Goal: Task Accomplishment & Management: Complete application form

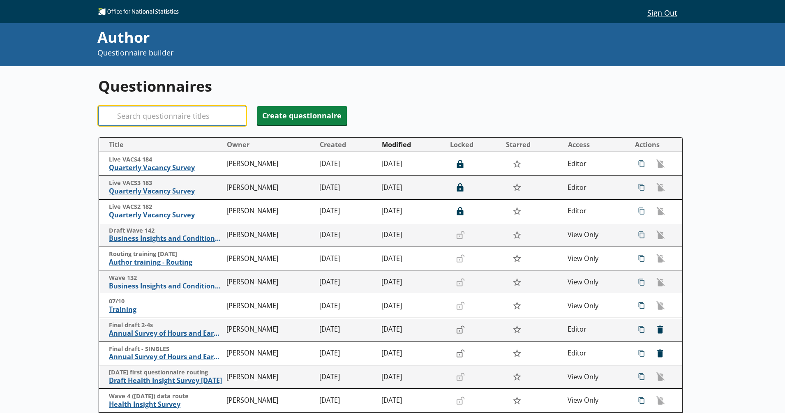
click at [170, 120] on input "Search" at bounding box center [172, 116] width 148 height 20
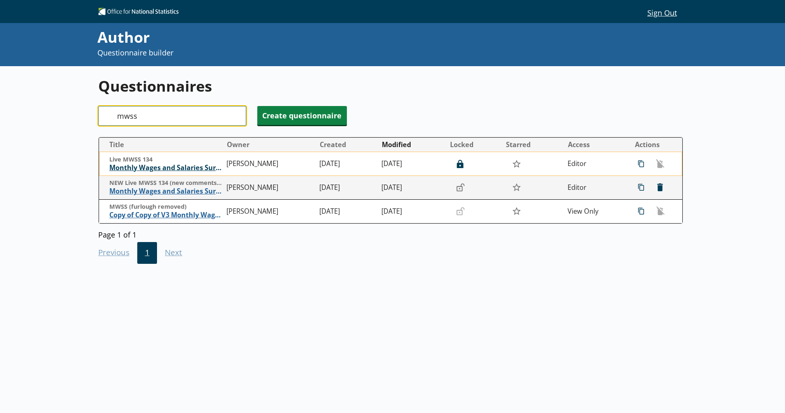
type input "mwss"
click at [167, 164] on span "Monthly Wages and Salaries Survey" at bounding box center [165, 168] width 113 height 9
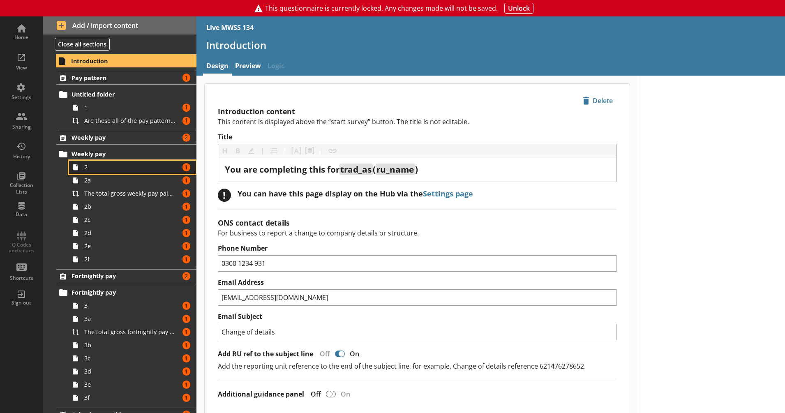
click at [129, 165] on span "2" at bounding box center [129, 167] width 91 height 8
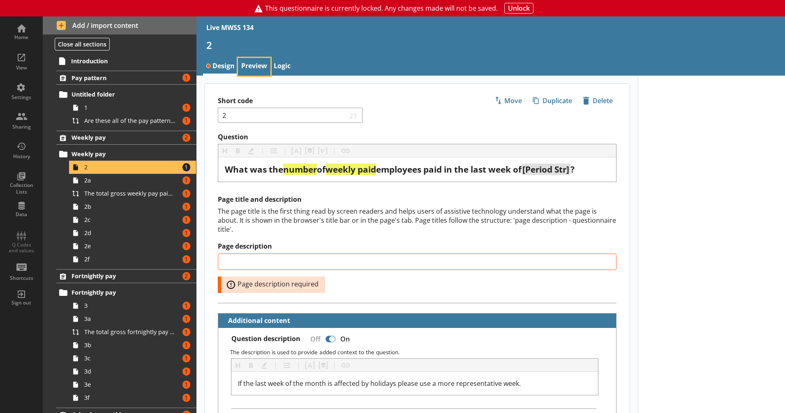
click at [242, 66] on link "Preview" at bounding box center [254, 67] width 32 height 18
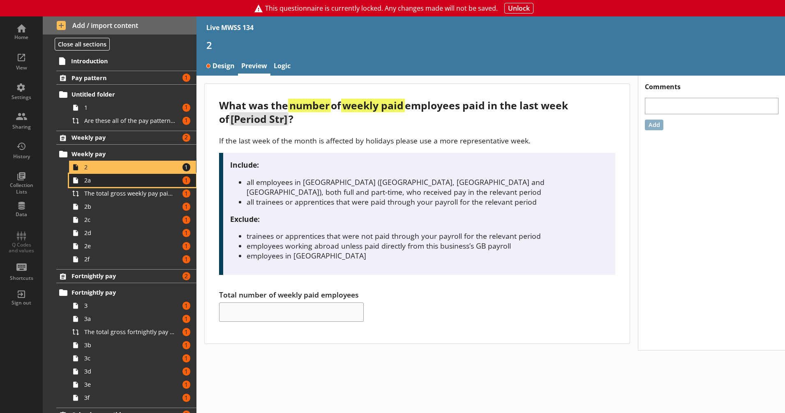
click at [131, 182] on span "2a" at bounding box center [129, 180] width 91 height 8
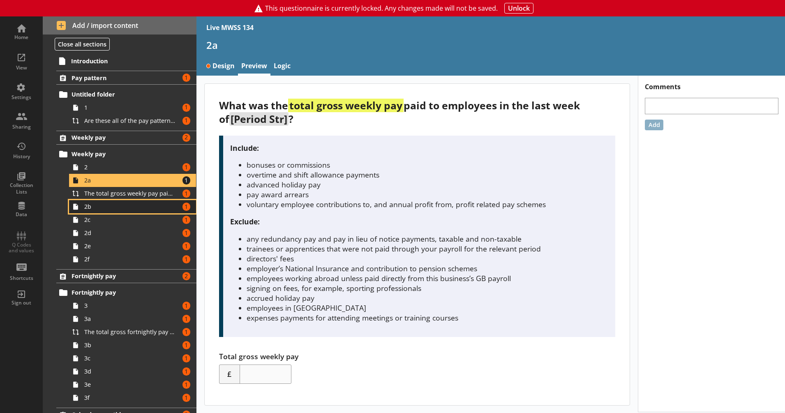
click at [120, 207] on span "2b" at bounding box center [129, 207] width 91 height 8
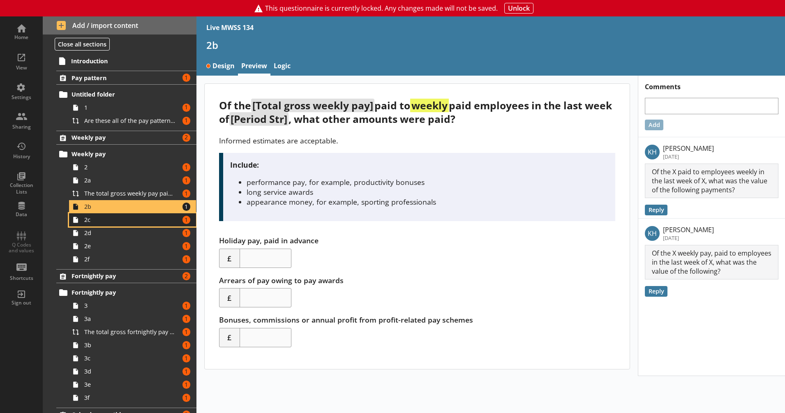
click at [114, 221] on span "2c" at bounding box center [129, 220] width 91 height 8
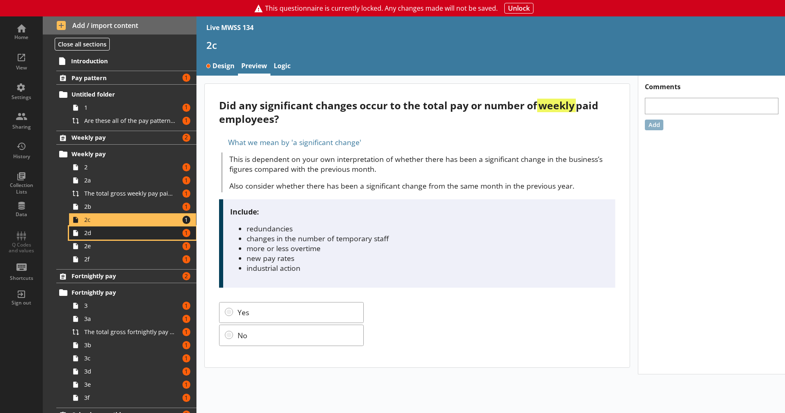
click at [108, 233] on span "2d" at bounding box center [129, 233] width 91 height 8
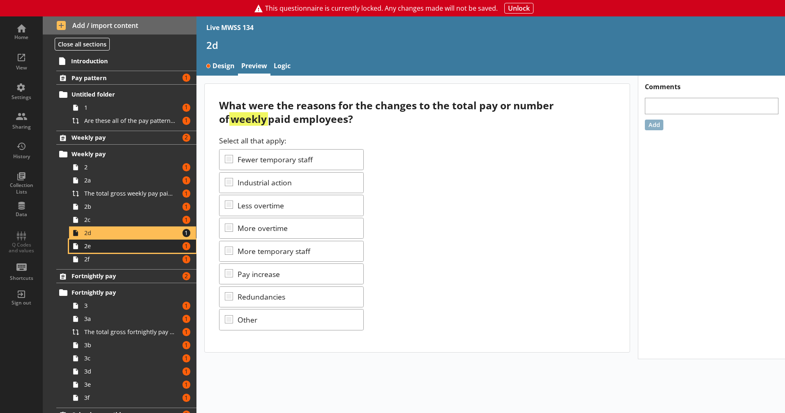
click at [104, 246] on span "2e" at bounding box center [129, 246] width 91 height 8
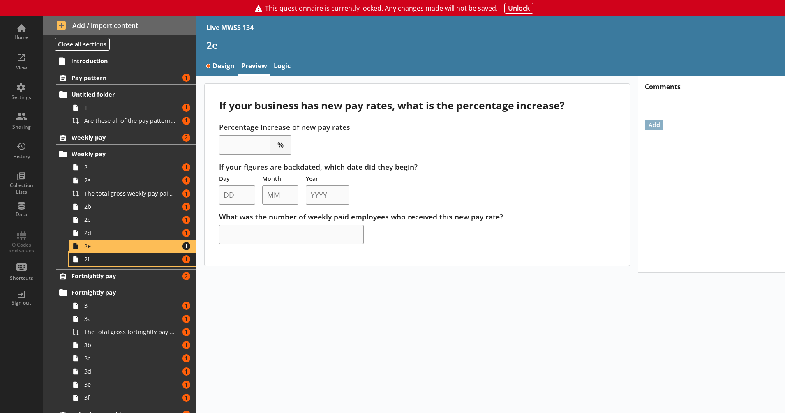
click at [103, 260] on span "2f" at bounding box center [129, 259] width 91 height 8
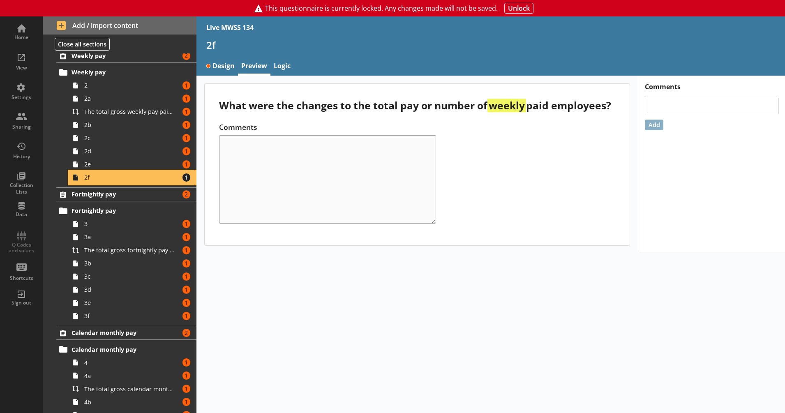
scroll to position [82, 0]
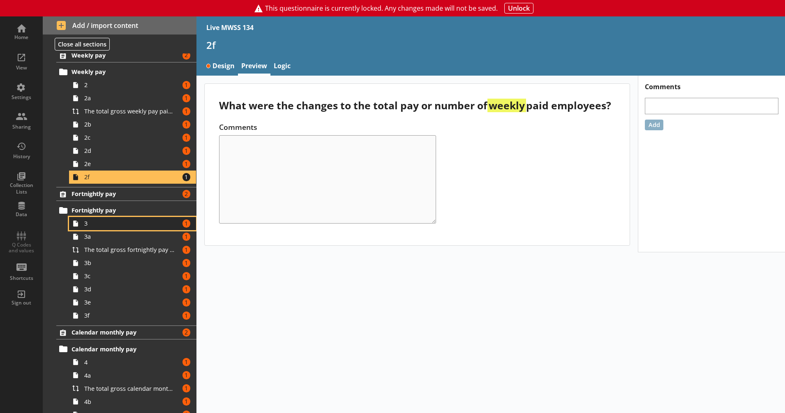
click at [103, 228] on link "3 Amount of errors: 1" at bounding box center [132, 223] width 127 height 13
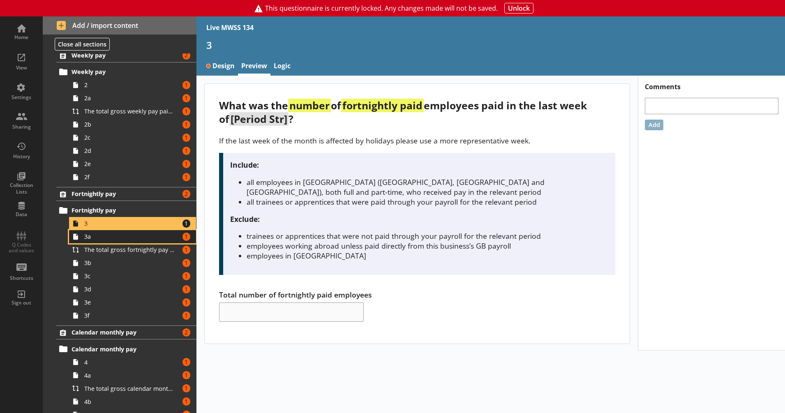
click at [101, 235] on span "3a" at bounding box center [129, 237] width 91 height 8
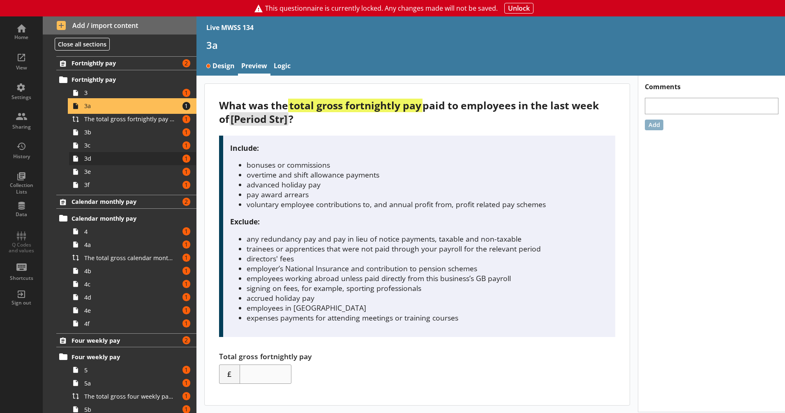
scroll to position [253, 0]
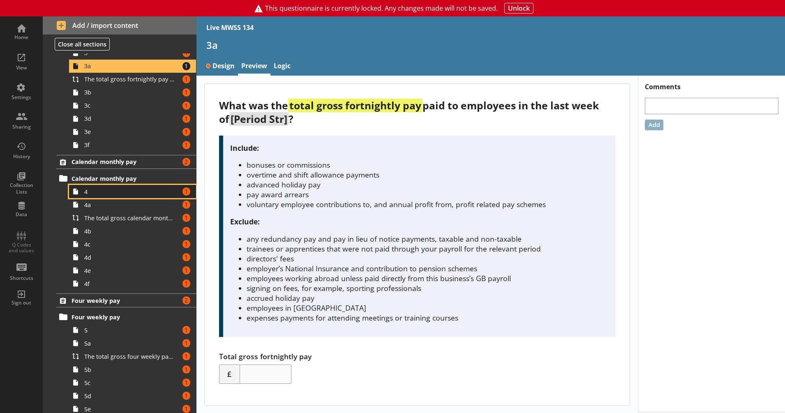
click at [109, 191] on span "4" at bounding box center [129, 192] width 91 height 8
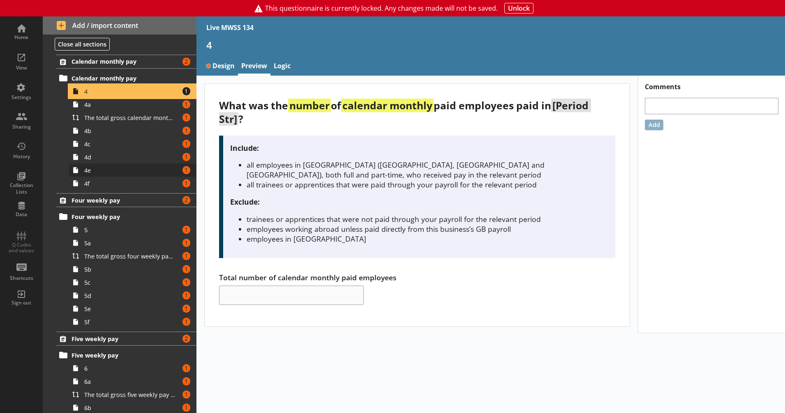
scroll to position [363, 0]
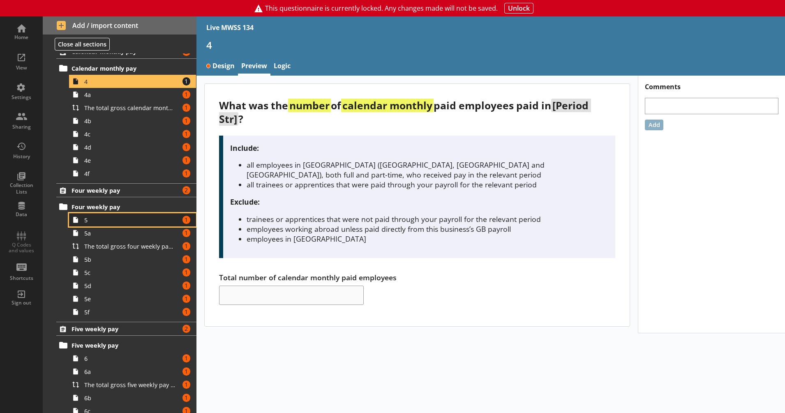
click at [96, 224] on link "5 Amount of errors: 1" at bounding box center [132, 219] width 127 height 13
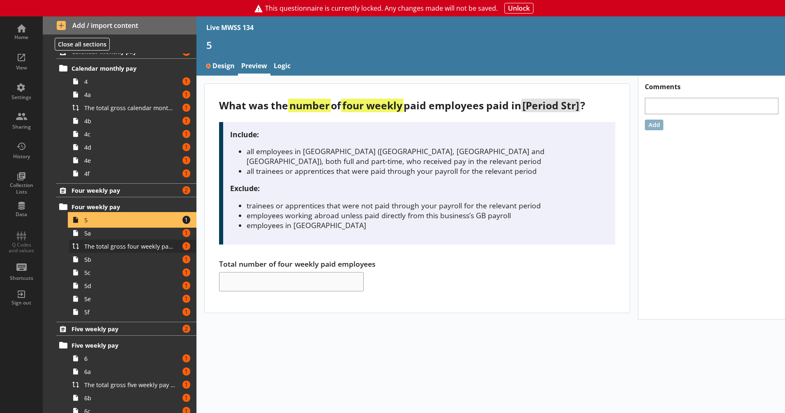
scroll to position [474, 0]
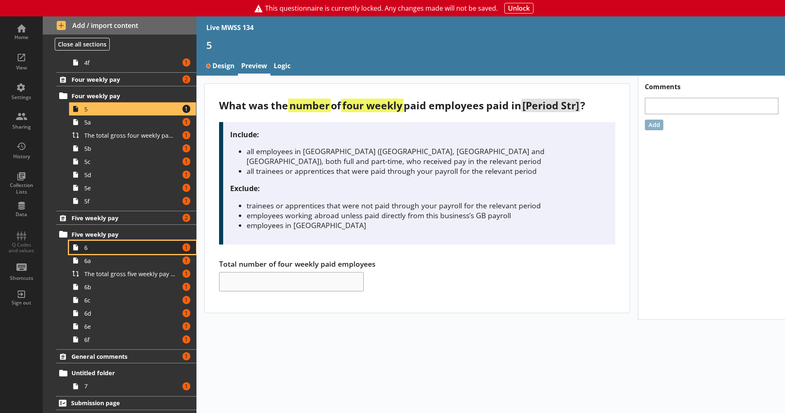
click at [105, 249] on span "6" at bounding box center [129, 248] width 91 height 8
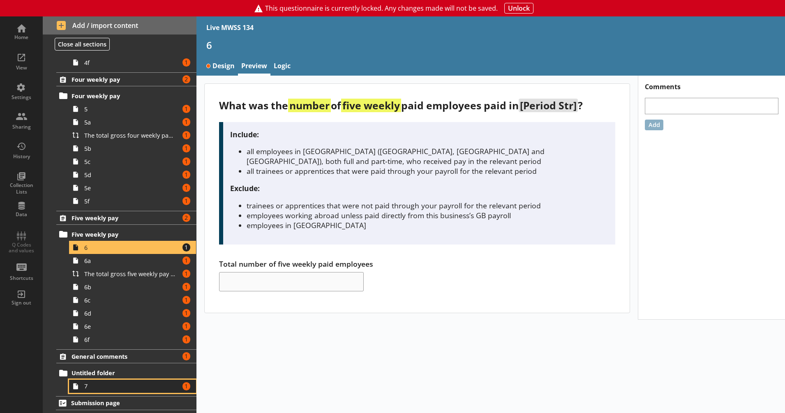
click at [109, 383] on span "7" at bounding box center [129, 386] width 91 height 8
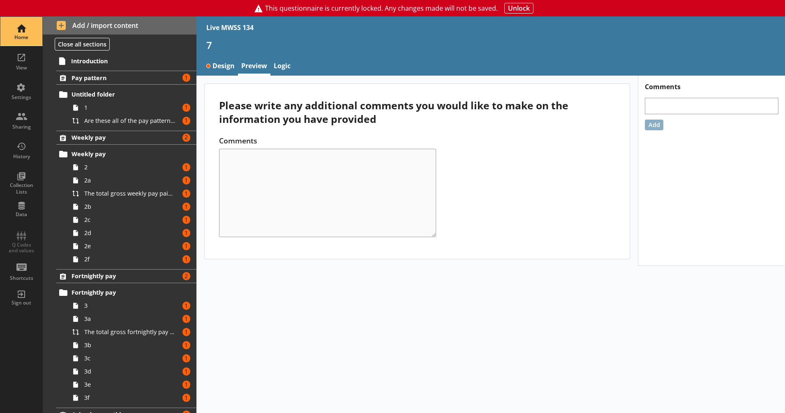
click at [0, 26] on link "Home" at bounding box center [21, 31] width 43 height 30
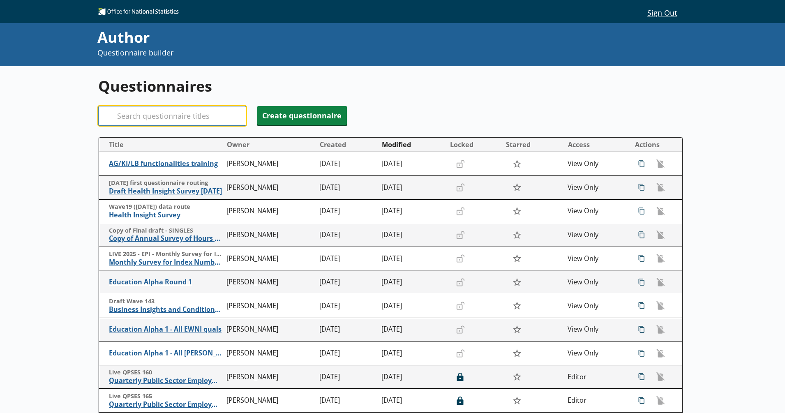
click at [152, 111] on input "Search" at bounding box center [172, 116] width 148 height 20
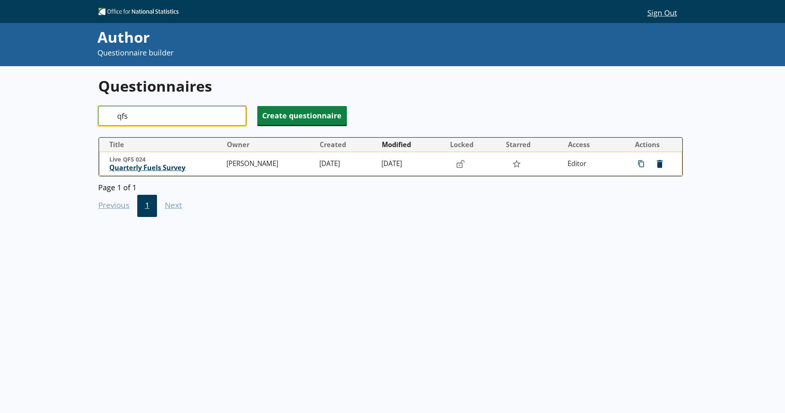
type input "qfs"
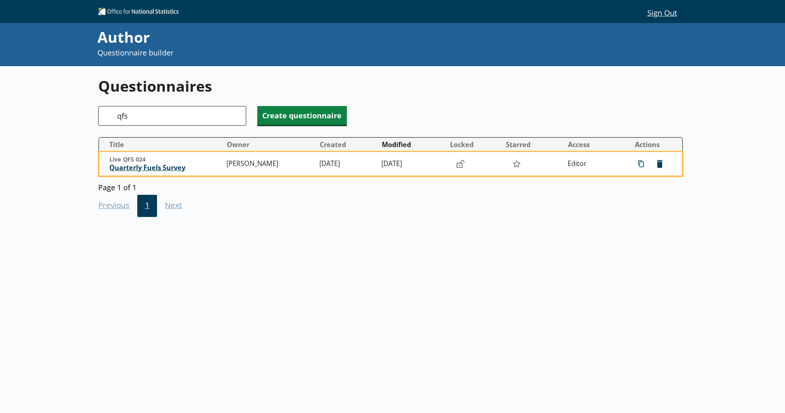
click at [152, 171] on span "Quarterly Fuels Survey" at bounding box center [165, 168] width 113 height 9
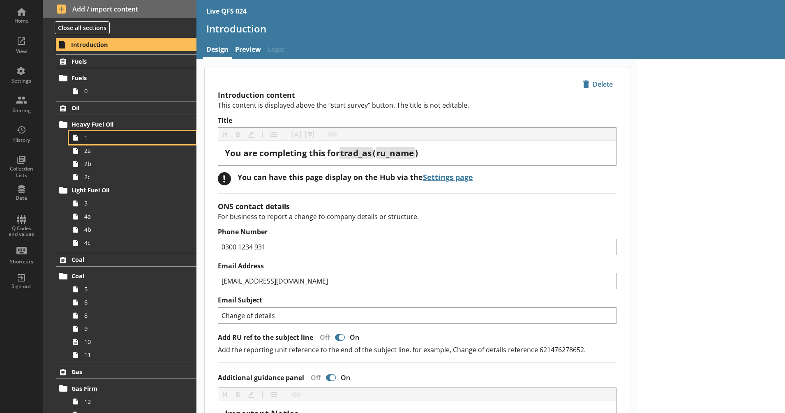
click at [114, 133] on link "1" at bounding box center [132, 137] width 127 height 13
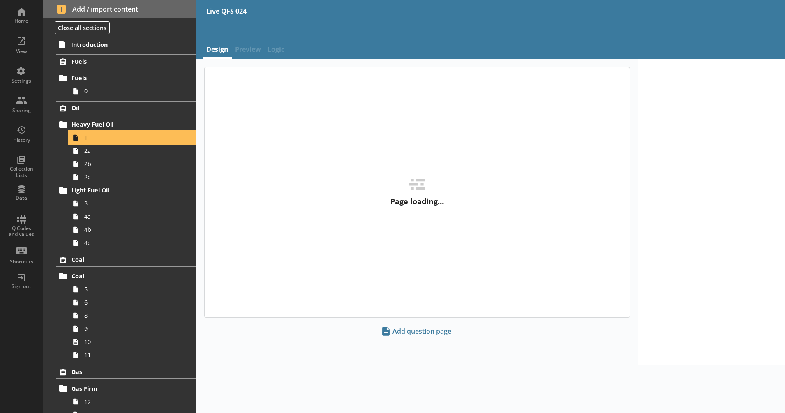
type textarea "x"
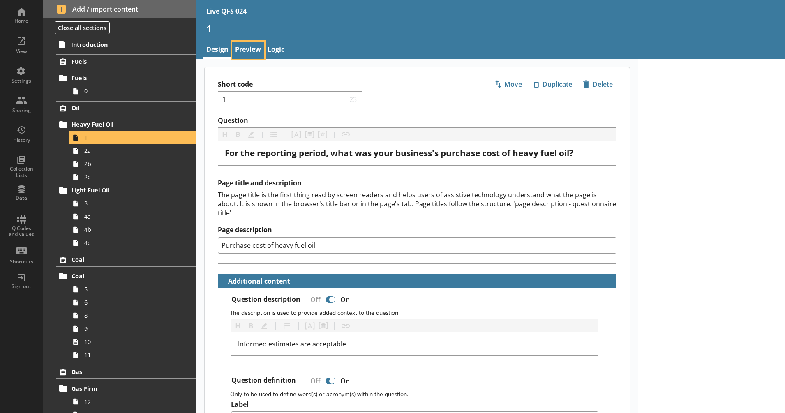
click at [249, 48] on link "Preview" at bounding box center [248, 50] width 32 height 18
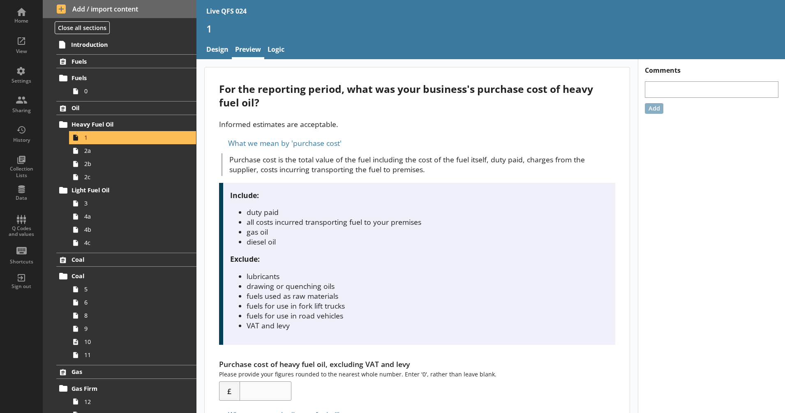
scroll to position [84, 0]
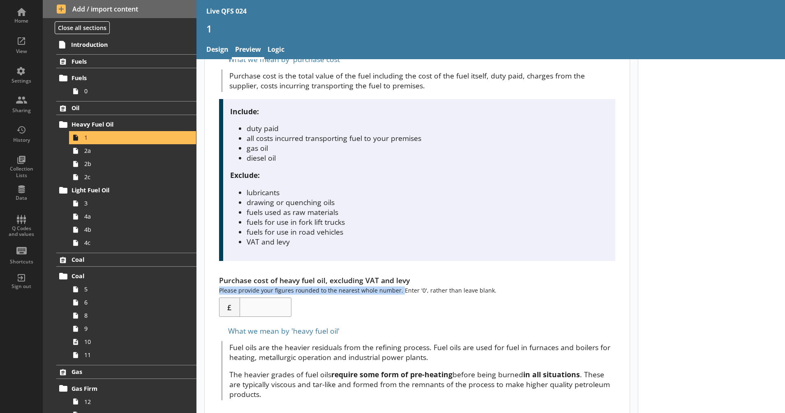
drag, startPoint x: 399, startPoint y: 291, endPoint x: 221, endPoint y: 292, distance: 177.9
click at [221, 292] on div "Purchase cost of heavy fuel oil, excluding VAT and levy Please provide your fig…" at bounding box center [417, 295] width 396 height 41
drag, startPoint x: 221, startPoint y: 292, endPoint x: 157, endPoint y: 148, distance: 157.4
click at [157, 148] on span "2a" at bounding box center [129, 151] width 91 height 8
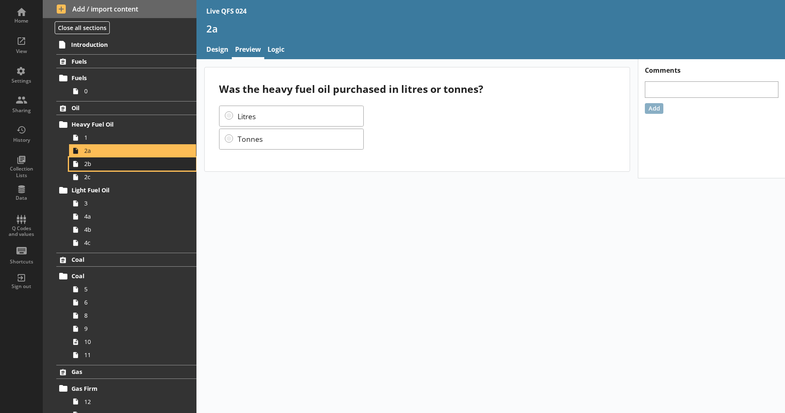
click at [148, 168] on link "2b" at bounding box center [132, 163] width 127 height 13
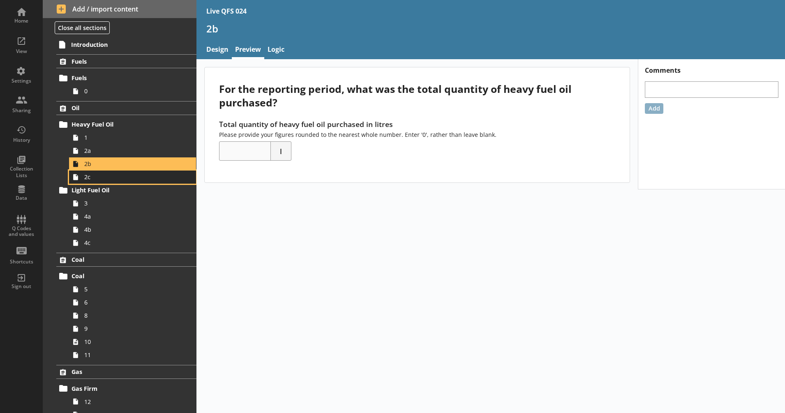
click at [143, 177] on span "2c" at bounding box center [129, 177] width 91 height 8
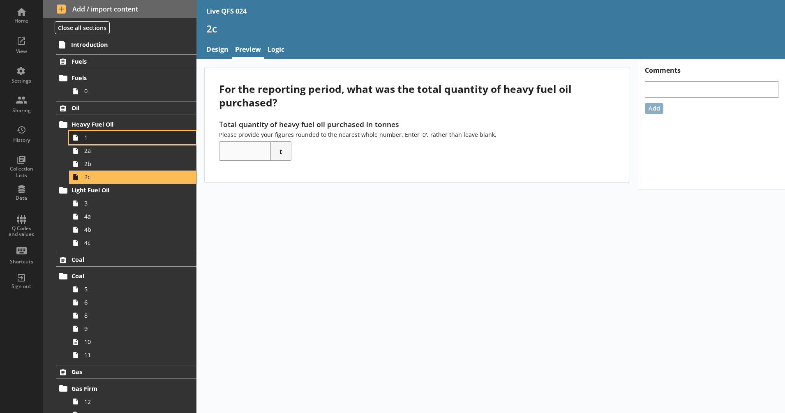
click at [143, 140] on span "1" at bounding box center [129, 138] width 91 height 8
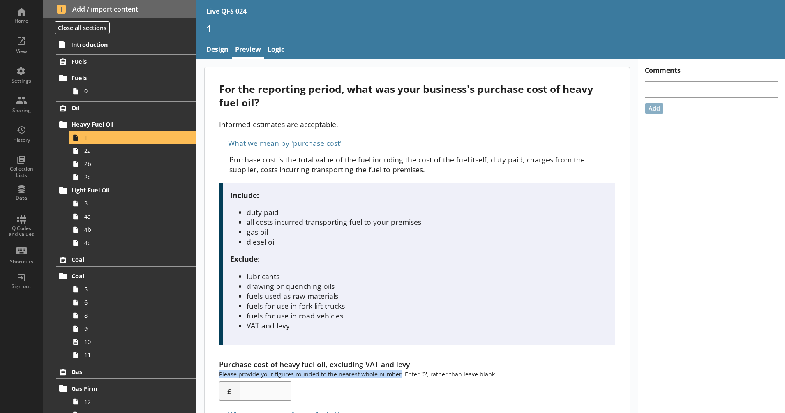
drag, startPoint x: 397, startPoint y: 373, endPoint x: 220, endPoint y: 370, distance: 177.1
click at [220, 370] on div "Purchase cost of heavy fuel oil, excluding VAT and levy Please provide your fig…" at bounding box center [417, 379] width 396 height 41
copy div "Please provide your figures rounded to the nearest whole number"
click at [385, 263] on p "Exclude:" at bounding box center [418, 259] width 377 height 10
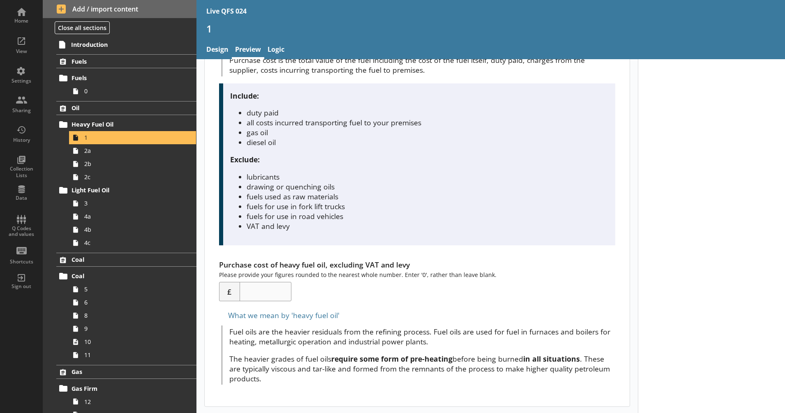
scroll to position [99, 0]
click at [140, 150] on span "2a" at bounding box center [129, 151] width 91 height 8
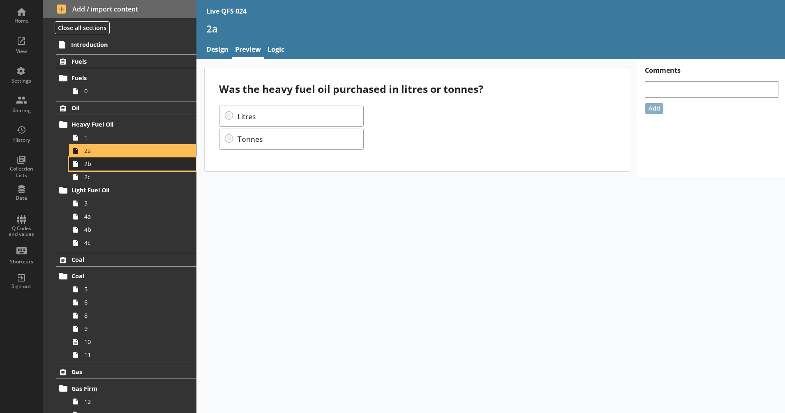
click at [143, 161] on span "2b" at bounding box center [129, 164] width 91 height 8
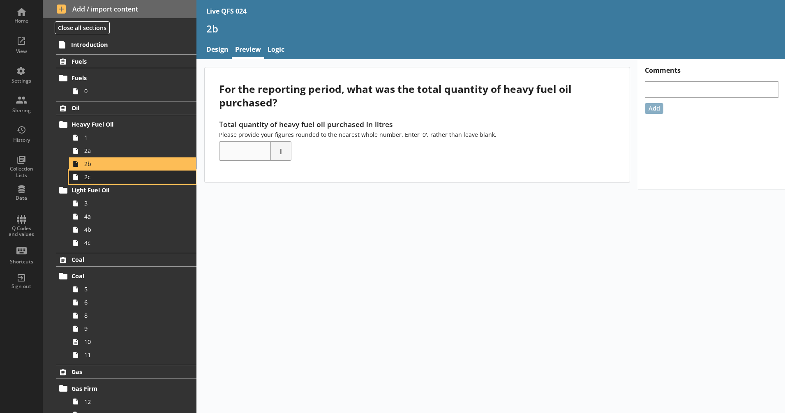
click at [137, 174] on span "2c" at bounding box center [129, 177] width 91 height 8
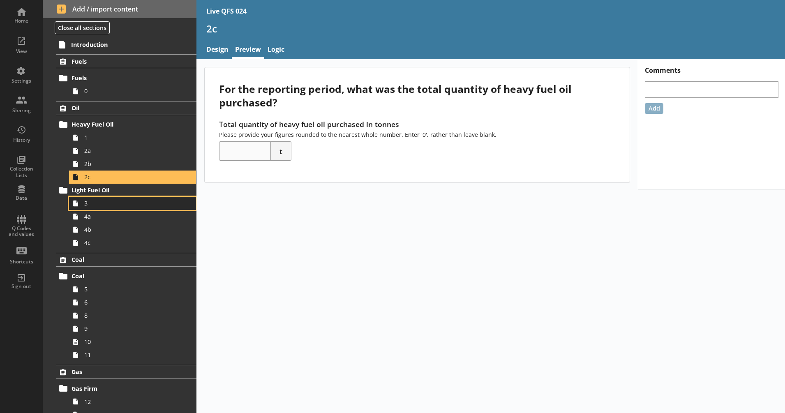
click at [118, 204] on span "3" at bounding box center [129, 203] width 91 height 8
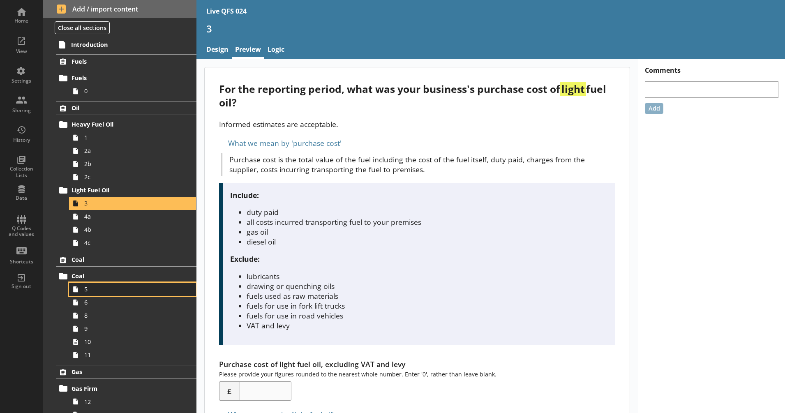
click at [102, 286] on span "5" at bounding box center [129, 289] width 91 height 8
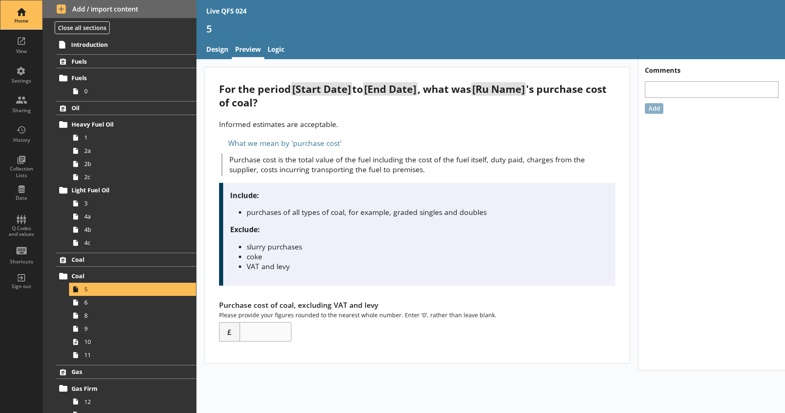
click at [18, 21] on div "Home" at bounding box center [21, 21] width 29 height 7
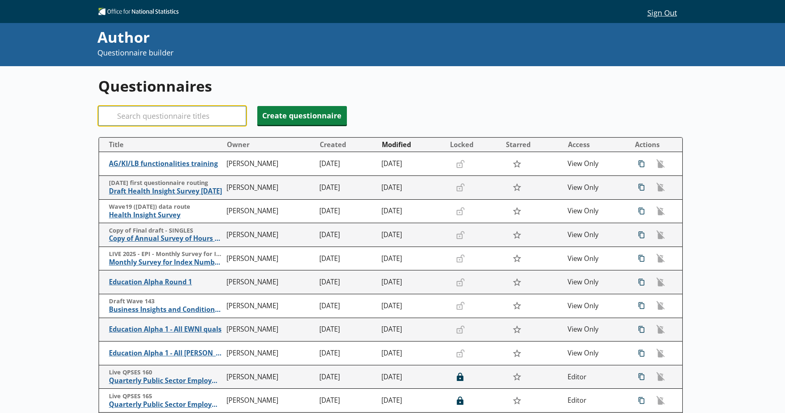
click at [218, 119] on input "Search" at bounding box center [172, 116] width 148 height 20
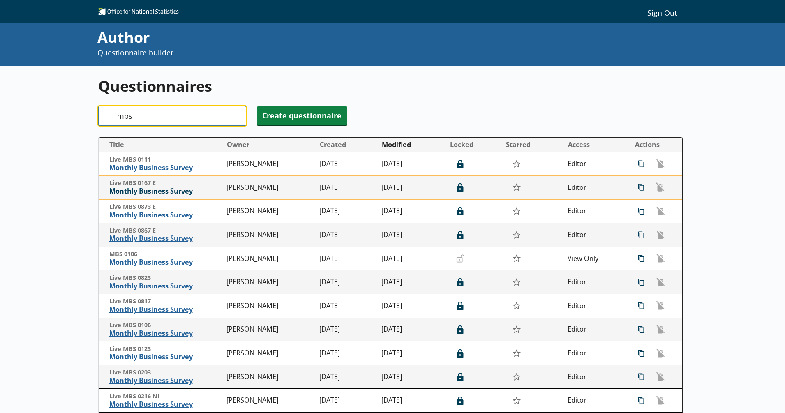
type input "mbs"
click at [166, 190] on span "Monthly Business Survey" at bounding box center [165, 191] width 113 height 9
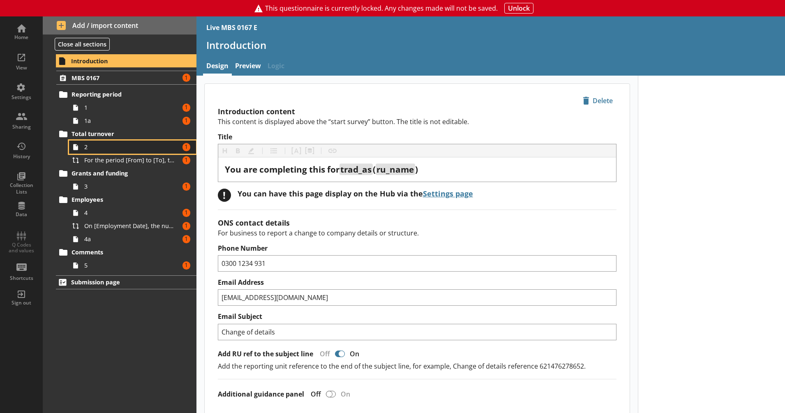
click at [97, 150] on span "2" at bounding box center [129, 147] width 91 height 8
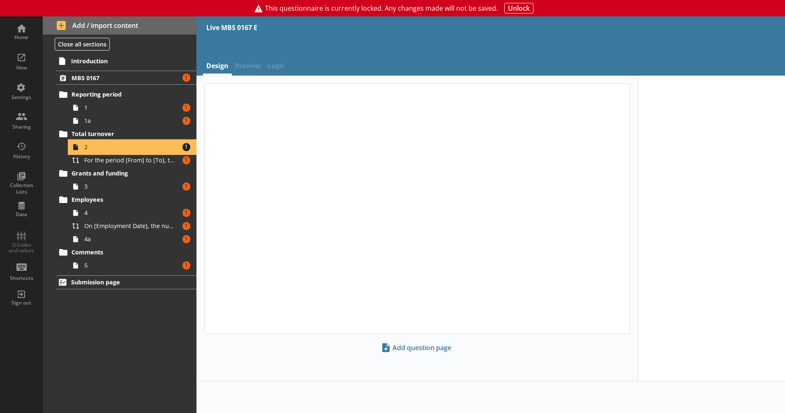
type textarea "x"
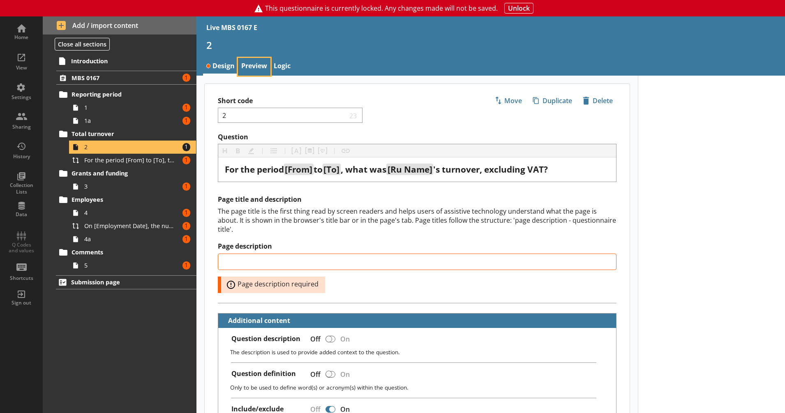
click at [243, 69] on link "Preview" at bounding box center [254, 67] width 32 height 18
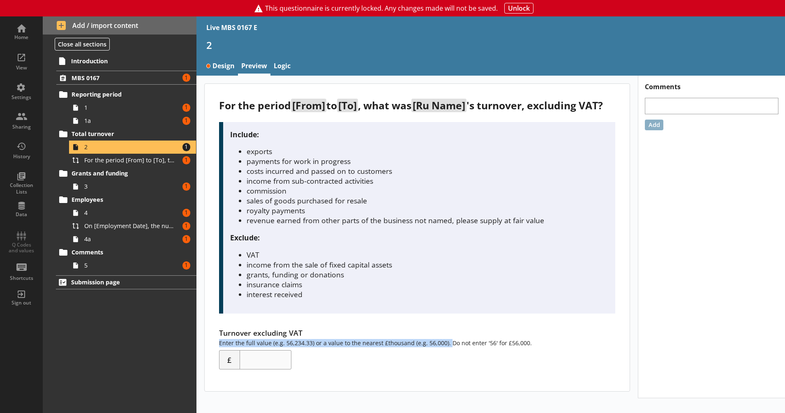
drag, startPoint x: 446, startPoint y: 344, endPoint x: 215, endPoint y: 346, distance: 230.9
click at [215, 346] on div "For the period [From] to [To] , what was [Ru Name] 's turnover, excluding VAT? …" at bounding box center [417, 237] width 425 height 307
drag, startPoint x: 215, startPoint y: 346, endPoint x: 326, endPoint y: 352, distance: 111.1
click at [326, 352] on div "Turnover excluding VAT Enter the full value (e.g. 56,234.33) or a value to the …" at bounding box center [417, 348] width 396 height 41
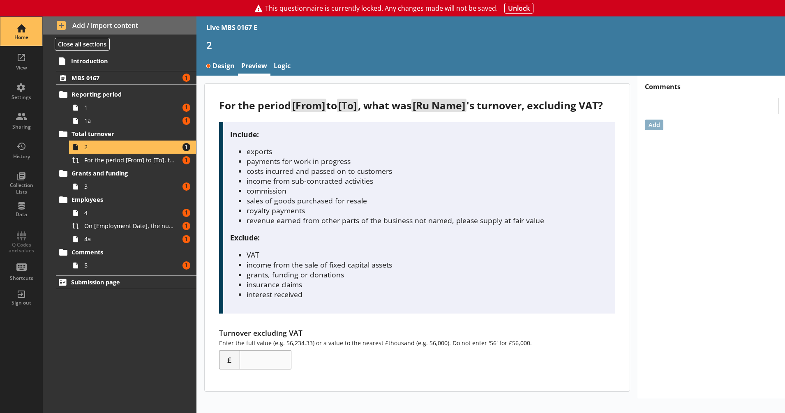
click at [23, 32] on div "Home" at bounding box center [21, 31] width 29 height 29
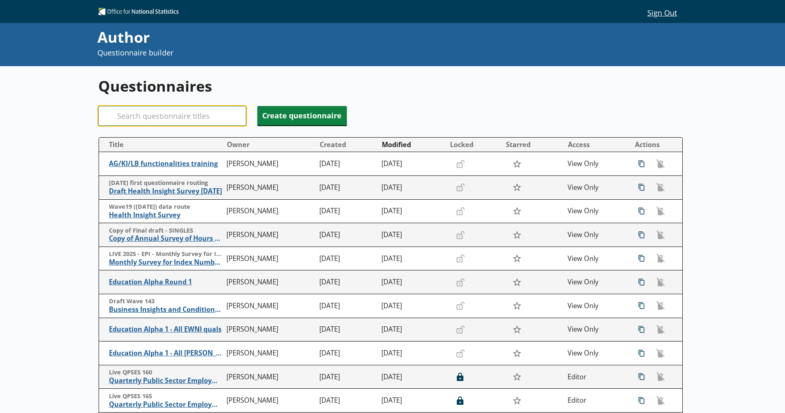
click at [180, 124] on input "Search" at bounding box center [172, 116] width 148 height 20
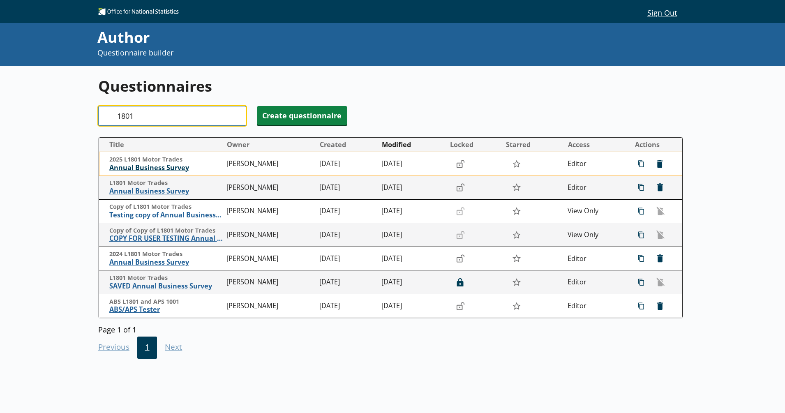
type input "1801"
click at [162, 168] on span "Annual Business Survey" at bounding box center [165, 168] width 113 height 9
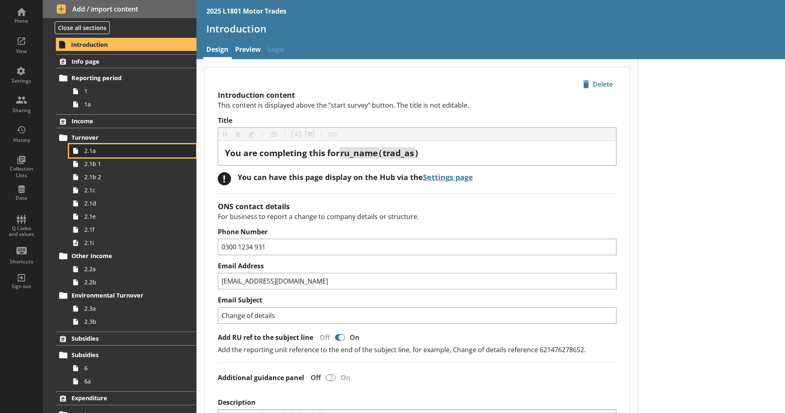
click at [104, 153] on span "2.1a" at bounding box center [129, 151] width 91 height 8
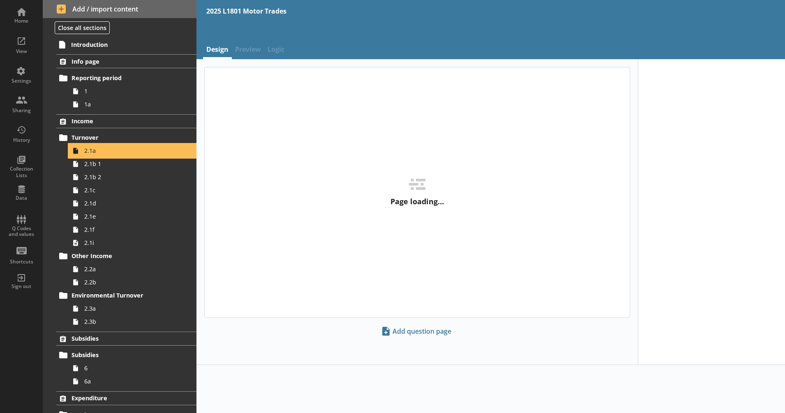
type textarea "x"
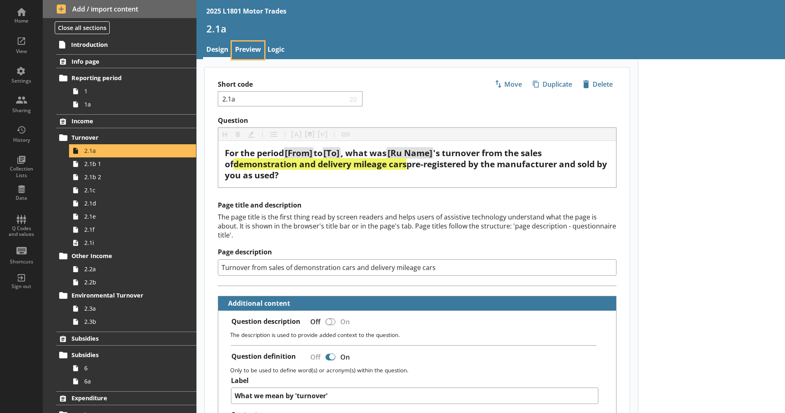
click at [255, 49] on link "Preview" at bounding box center [248, 50] width 32 height 18
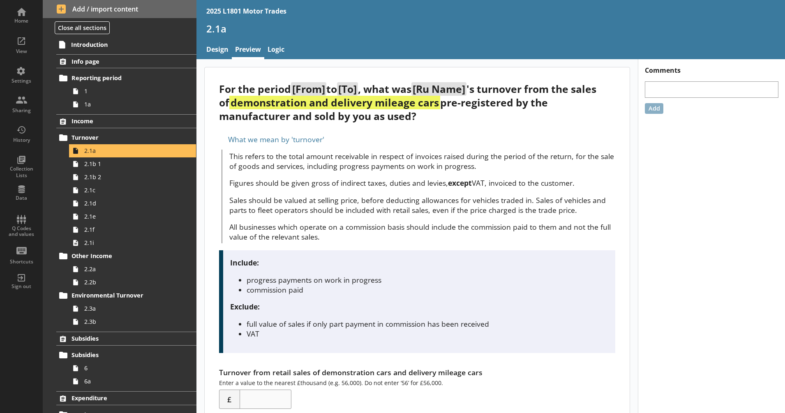
scroll to position [62, 0]
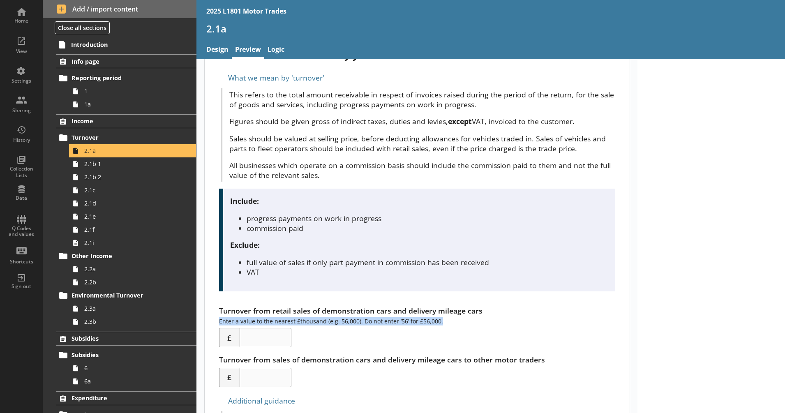
drag, startPoint x: 218, startPoint y: 320, endPoint x: 443, endPoint y: 323, distance: 224.4
copy div "Enter a value to the nearest £thousand (e.g. 56,000). Do not enter ‘56’ for £56…"
click at [403, 25] on h1 "2.1a" at bounding box center [490, 28] width 569 height 13
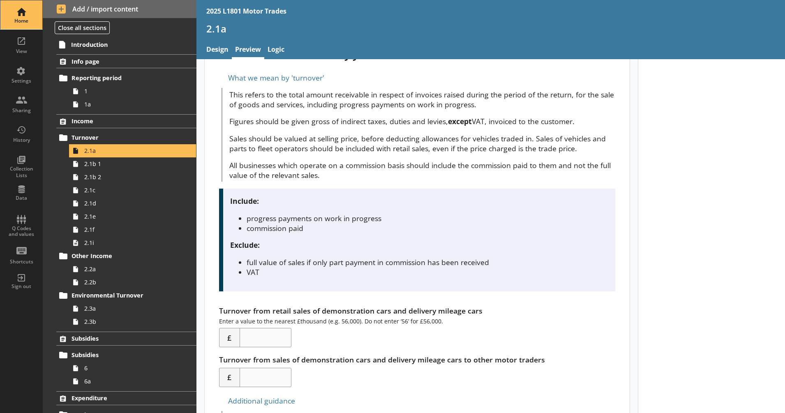
click at [20, 5] on div "Home" at bounding box center [21, 14] width 29 height 29
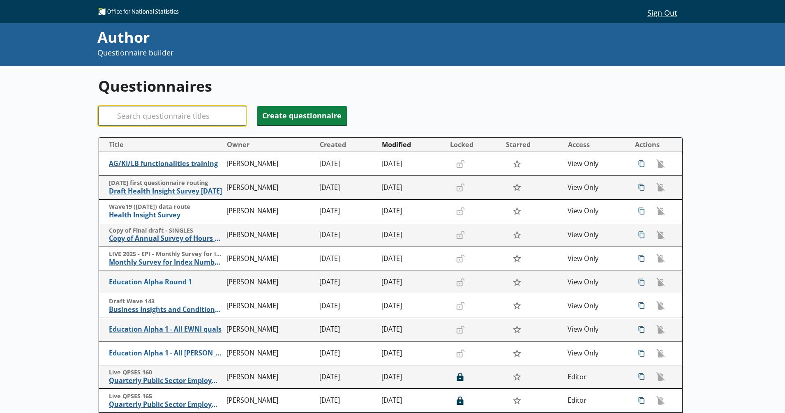
click at [169, 118] on input "Search" at bounding box center [172, 116] width 148 height 20
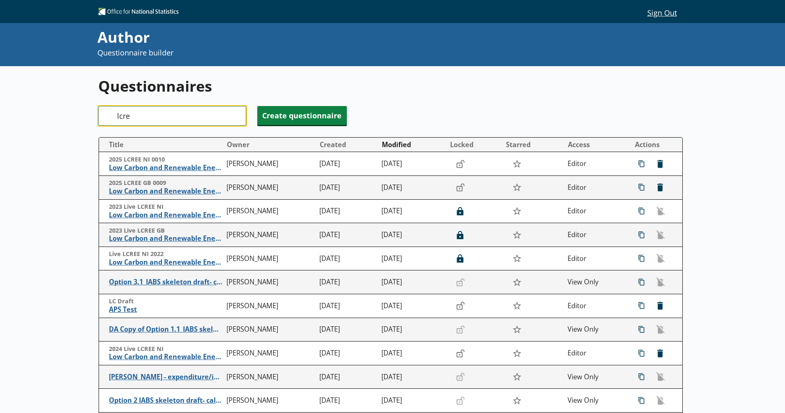
type input "lcree"
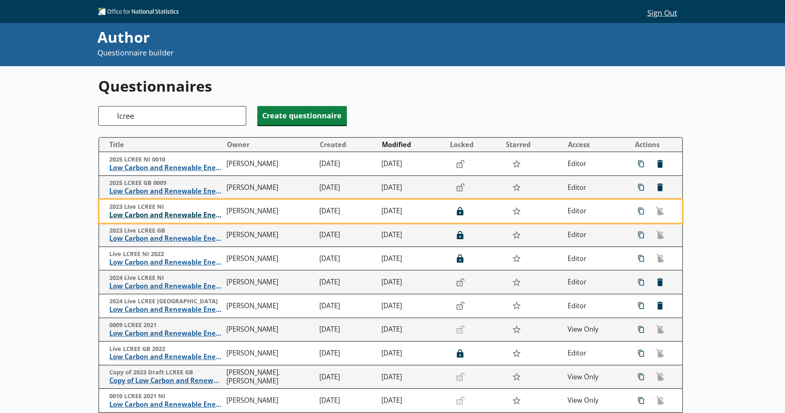
click at [161, 216] on span "Low Carbon and Renewable Energy Economy Survey" at bounding box center [165, 215] width 113 height 9
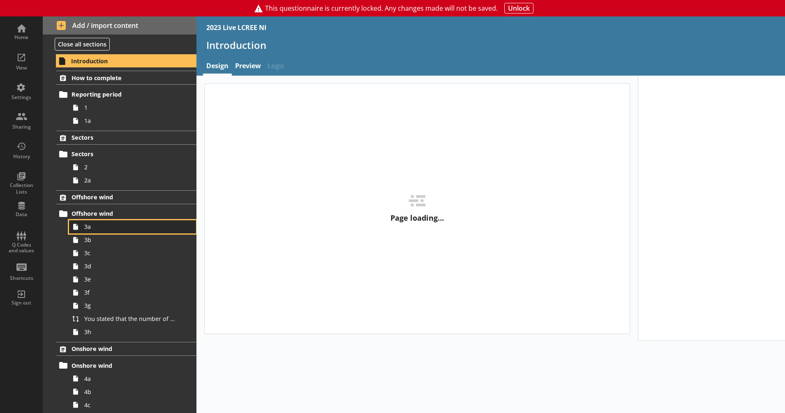
click at [114, 231] on span "3a" at bounding box center [129, 227] width 91 height 8
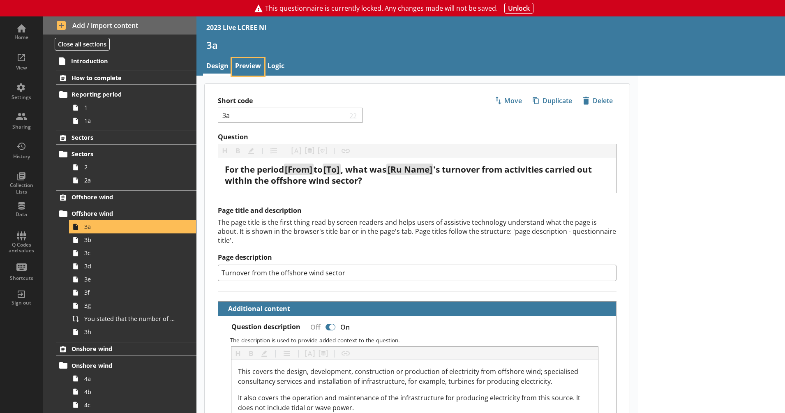
click at [254, 66] on link "Preview" at bounding box center [248, 67] width 32 height 18
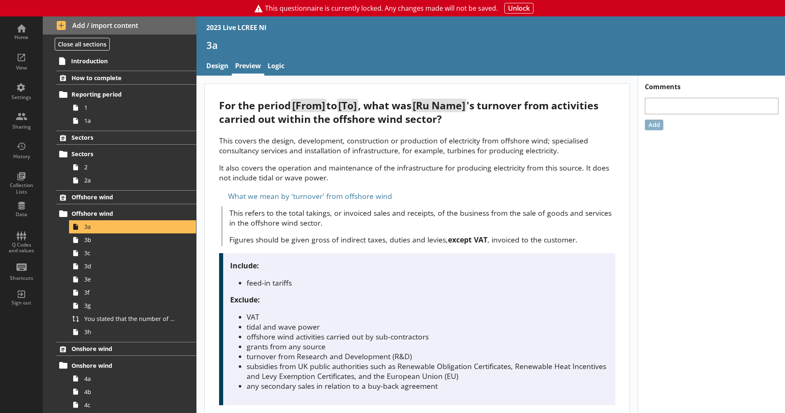
scroll to position [195, 0]
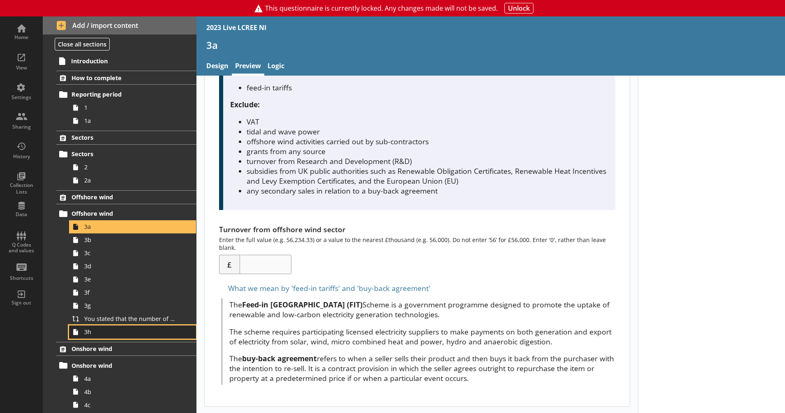
click at [104, 333] on span "3h" at bounding box center [129, 332] width 91 height 8
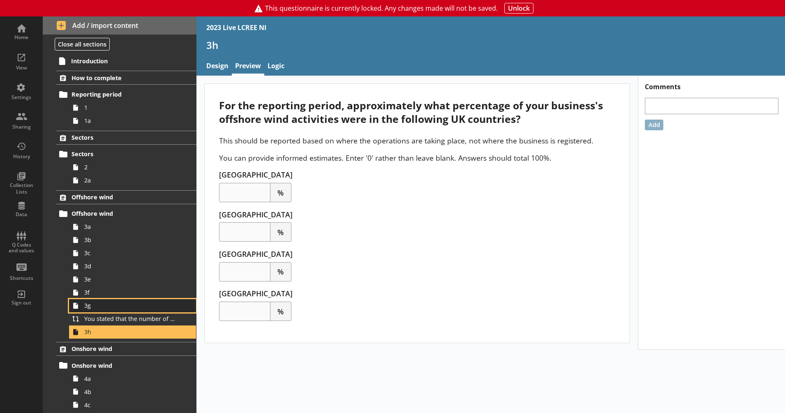
click at [103, 307] on span "3g" at bounding box center [129, 306] width 91 height 8
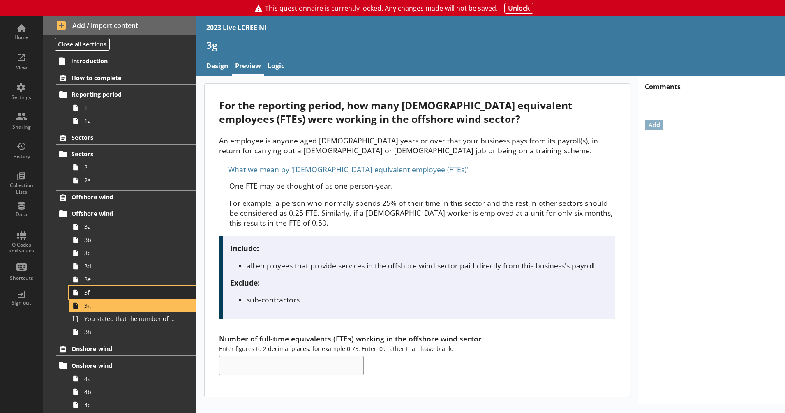
click at [106, 291] on span "3f" at bounding box center [129, 292] width 91 height 8
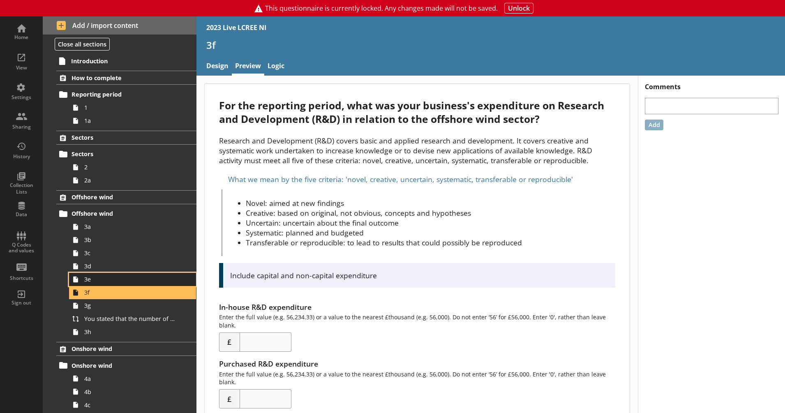
click at [104, 279] on span "3e" at bounding box center [129, 279] width 91 height 8
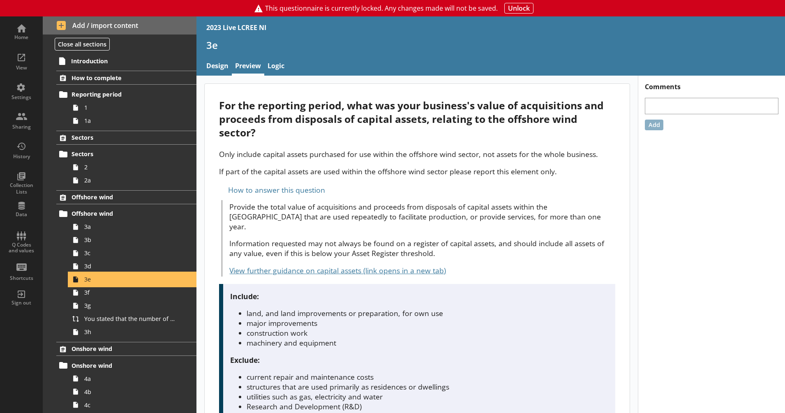
scroll to position [182, 0]
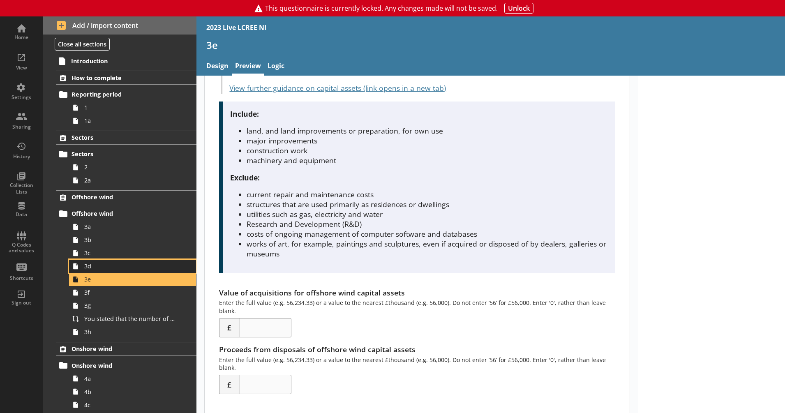
click at [117, 267] on span "3d" at bounding box center [129, 266] width 91 height 8
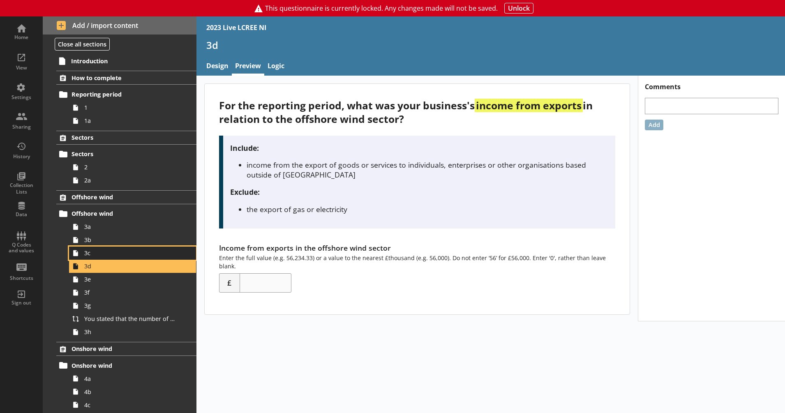
click at [117, 251] on span "3c" at bounding box center [129, 253] width 91 height 8
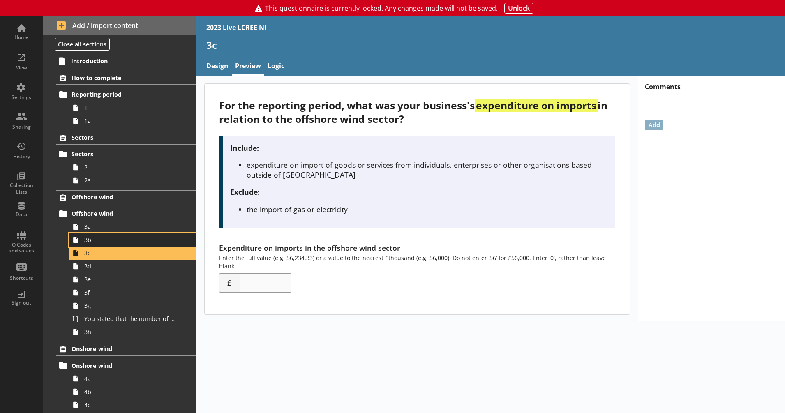
click at [117, 241] on span "3b" at bounding box center [129, 240] width 91 height 8
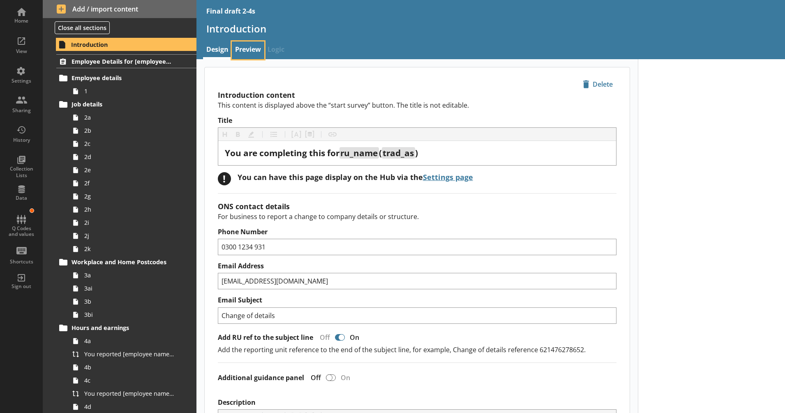
click at [250, 48] on link "Preview" at bounding box center [248, 50] width 32 height 18
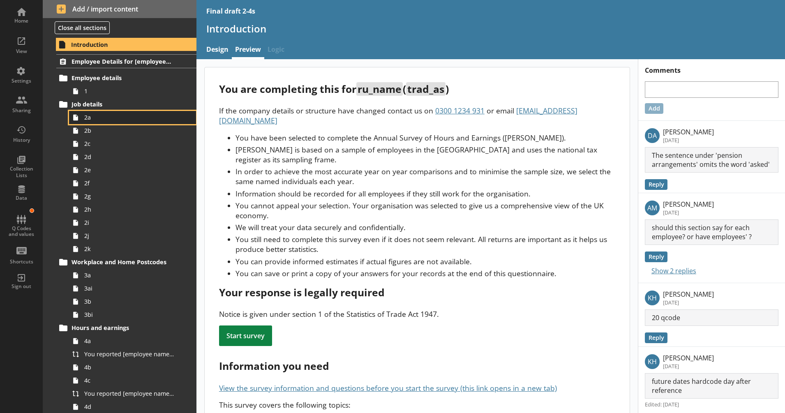
click at [148, 114] on span "2a" at bounding box center [129, 117] width 91 height 8
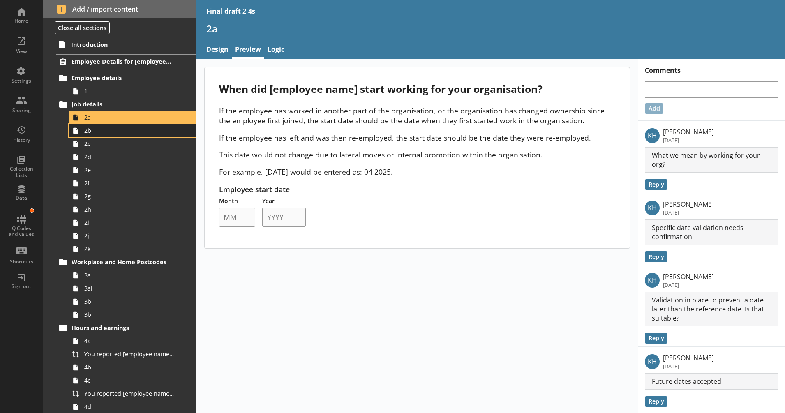
click at [143, 132] on span "2b" at bounding box center [129, 131] width 91 height 8
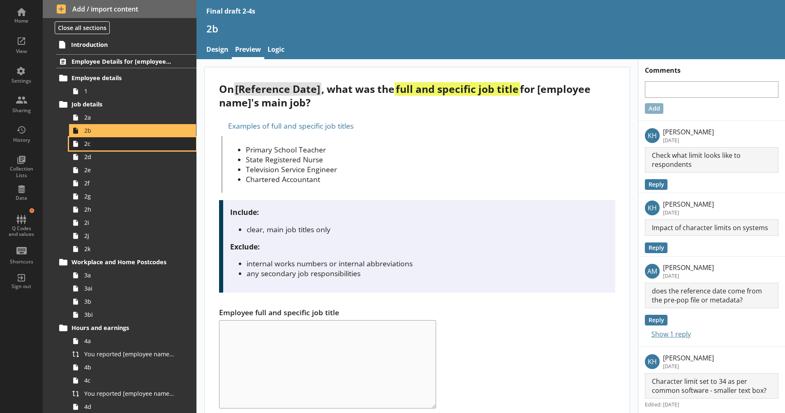
click at [138, 141] on span "2c" at bounding box center [129, 144] width 91 height 8
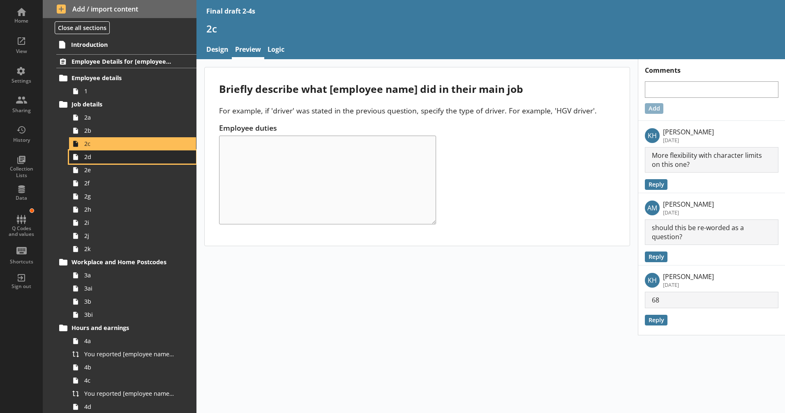
click at [129, 157] on span "2d" at bounding box center [129, 157] width 91 height 8
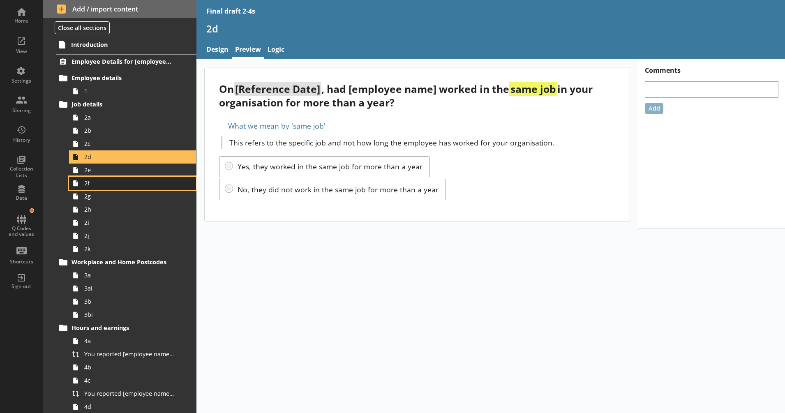
click at [118, 177] on link "2f" at bounding box center [132, 183] width 127 height 13
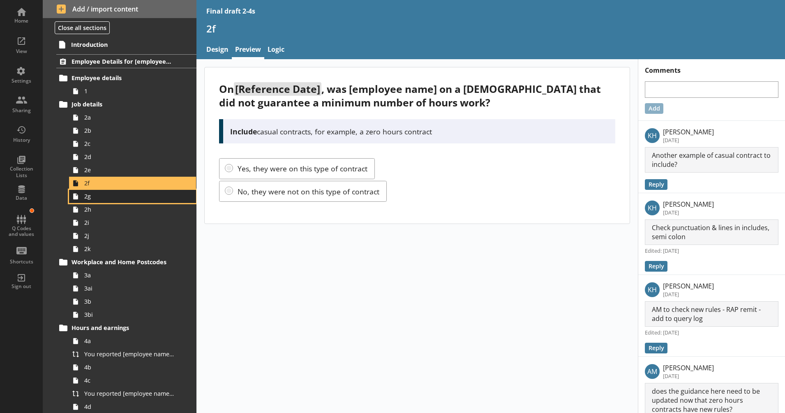
click at [109, 194] on span "2g" at bounding box center [129, 196] width 91 height 8
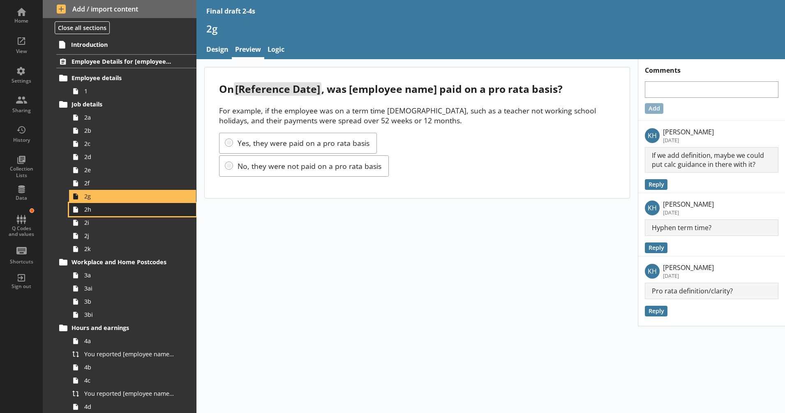
click at [102, 210] on span "2h" at bounding box center [129, 209] width 91 height 8
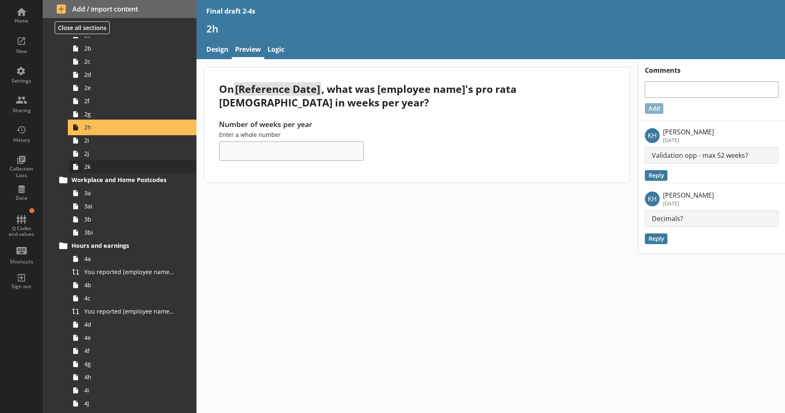
scroll to position [58, 0]
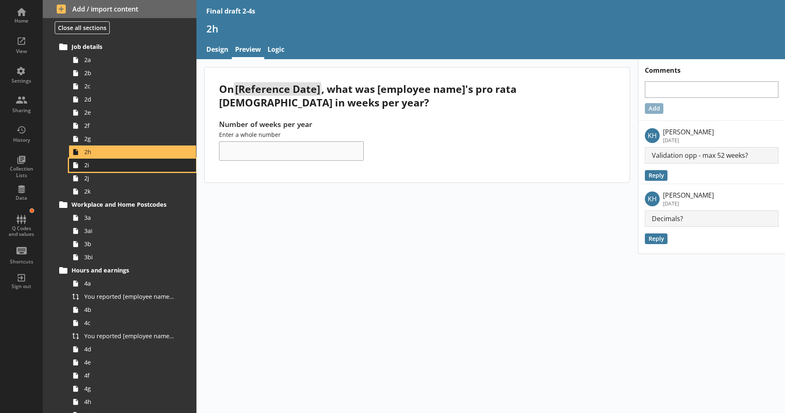
click at [123, 166] on span "2i" at bounding box center [129, 165] width 91 height 8
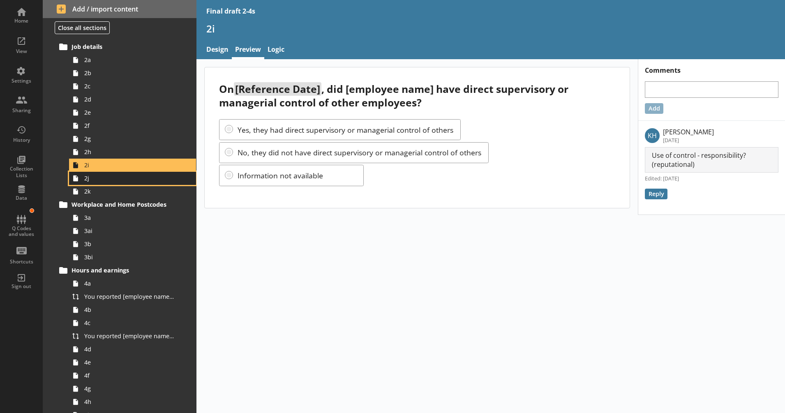
click at [118, 179] on span "2j" at bounding box center [129, 178] width 91 height 8
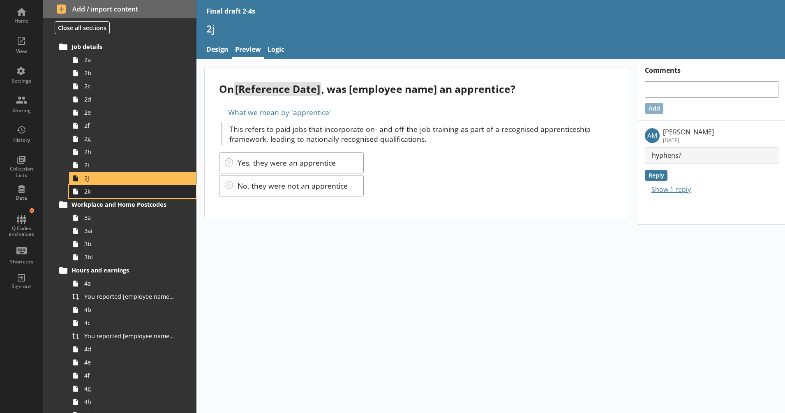
click at [118, 191] on span "2k" at bounding box center [129, 191] width 91 height 8
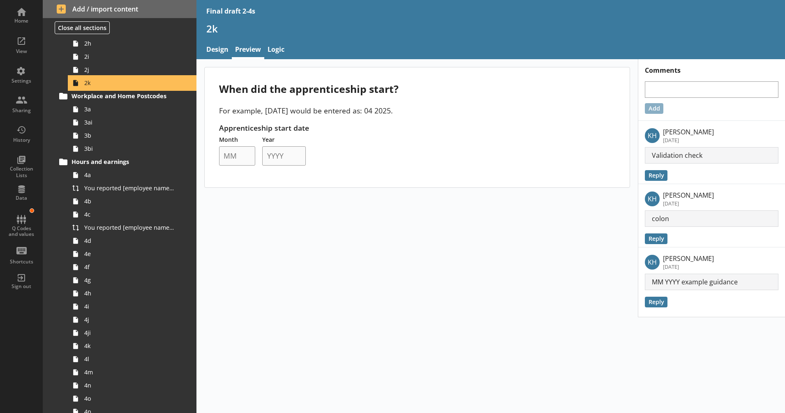
scroll to position [185, 0]
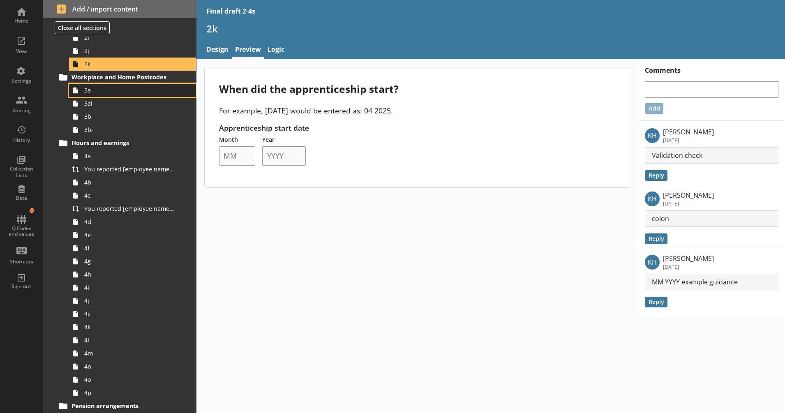
click at [129, 95] on link "3a" at bounding box center [132, 90] width 127 height 13
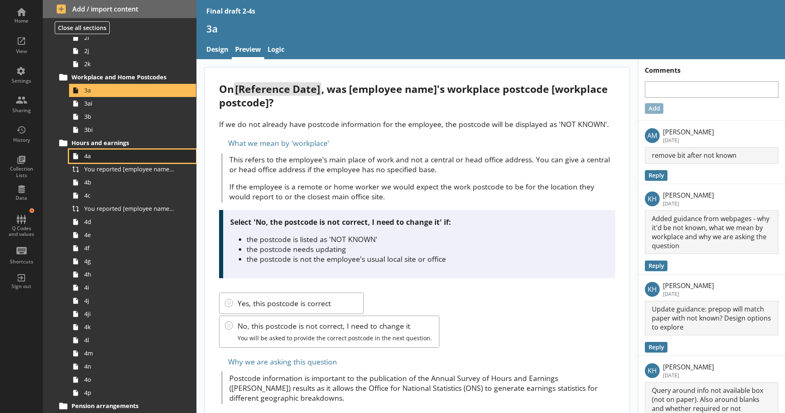
click at [103, 158] on span "4a" at bounding box center [129, 156] width 91 height 8
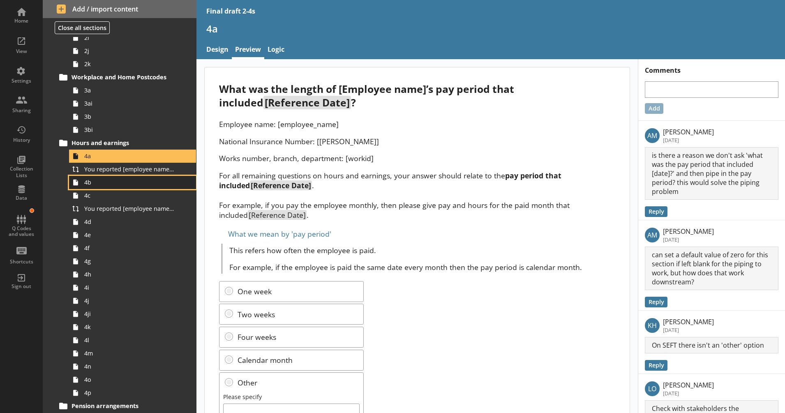
click at [99, 184] on span "4b" at bounding box center [129, 182] width 91 height 8
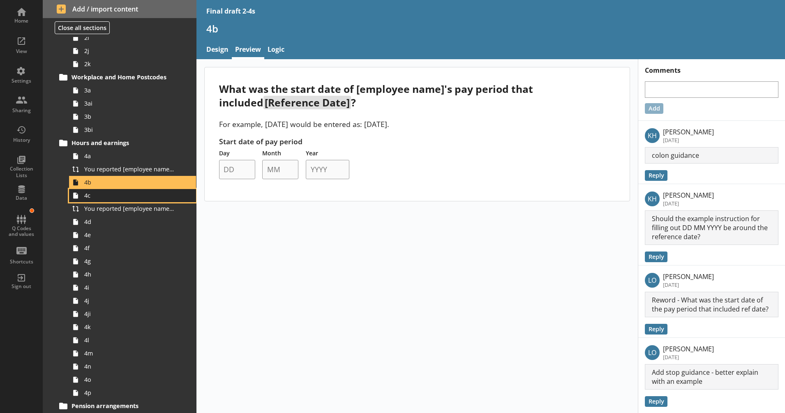
click at [116, 201] on link "4c" at bounding box center [132, 195] width 127 height 13
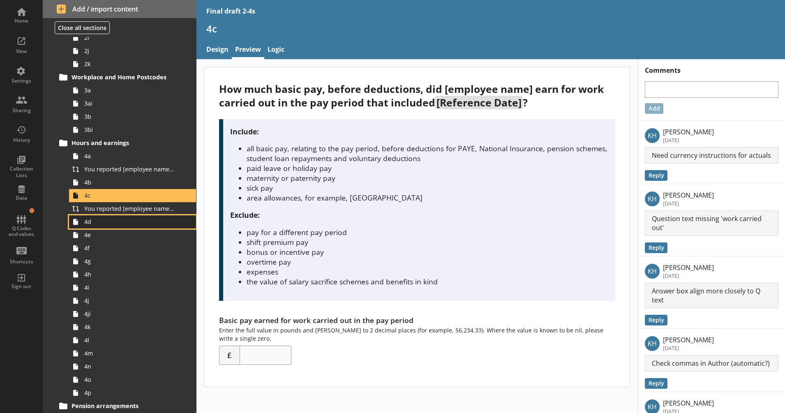
click at [108, 224] on span "4d" at bounding box center [129, 222] width 91 height 8
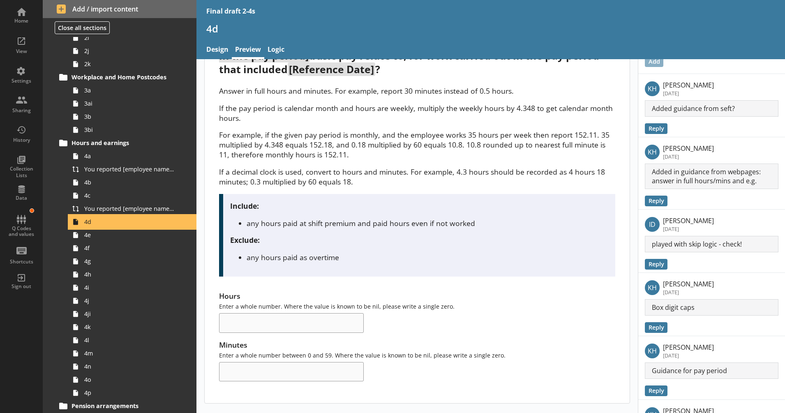
scroll to position [47, 0]
click at [149, 238] on span "4e" at bounding box center [129, 235] width 91 height 8
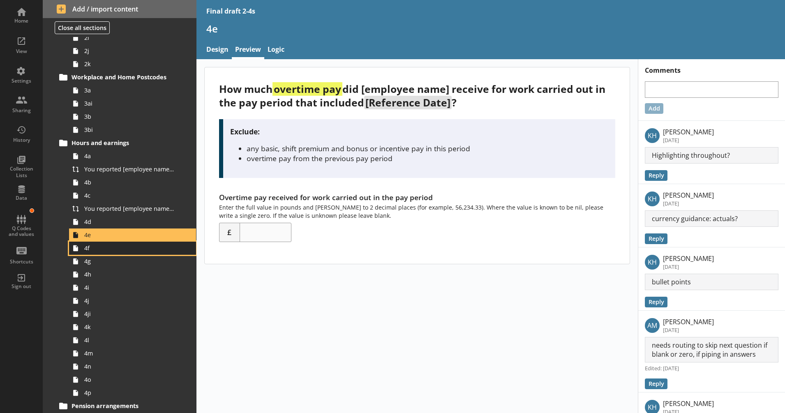
click at [147, 248] on span "4f" at bounding box center [129, 248] width 91 height 8
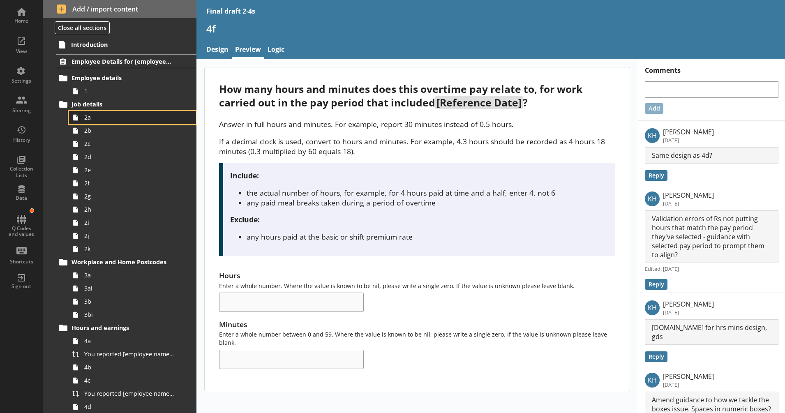
click at [116, 118] on span "2a" at bounding box center [129, 117] width 91 height 8
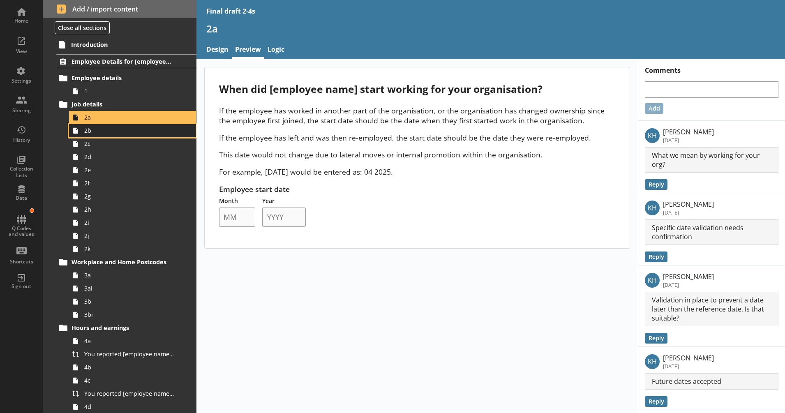
click at [110, 133] on span "2b" at bounding box center [129, 131] width 91 height 8
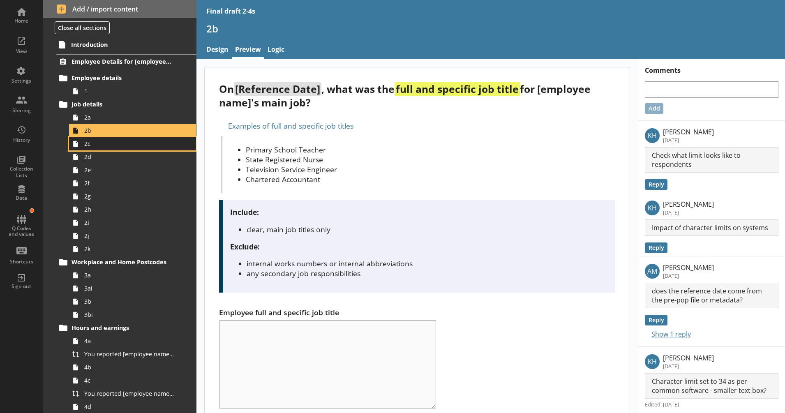
click at [101, 143] on span "2c" at bounding box center [129, 144] width 91 height 8
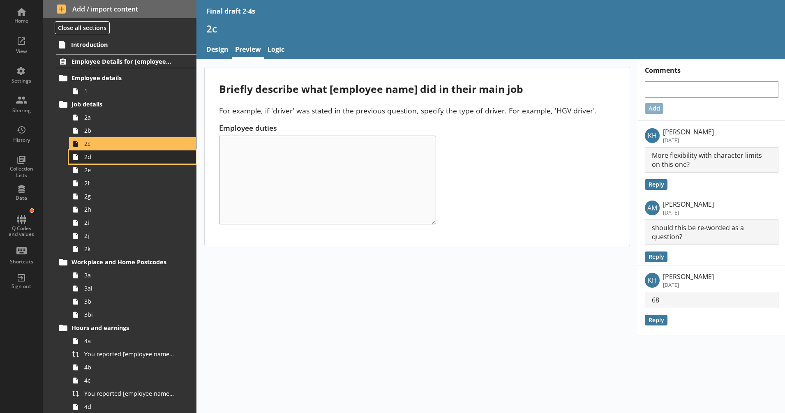
click at [95, 154] on span "2d" at bounding box center [129, 157] width 91 height 8
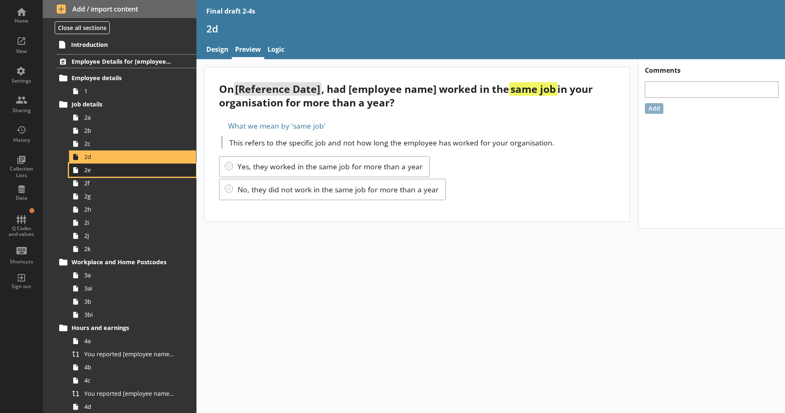
click at [90, 167] on span "2e" at bounding box center [129, 170] width 91 height 8
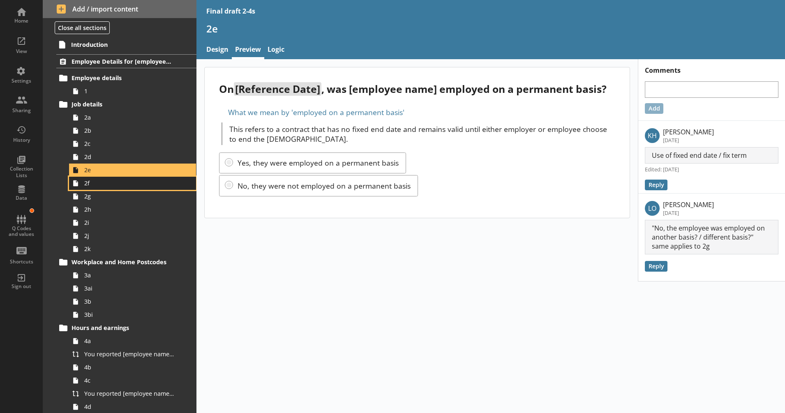
click at [90, 179] on span "2f" at bounding box center [129, 183] width 91 height 8
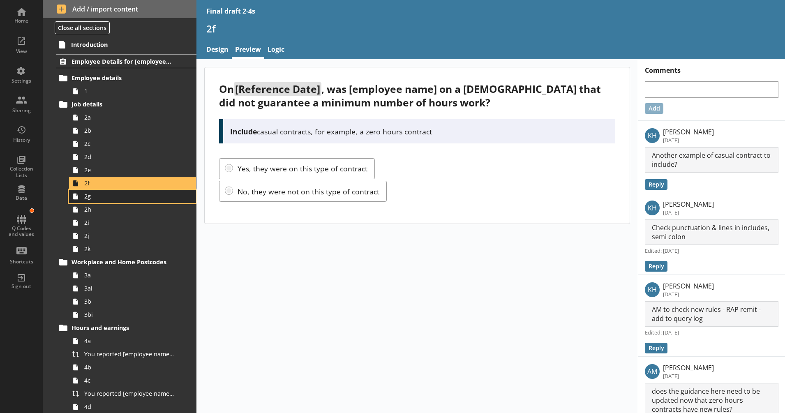
click at [88, 195] on span "2g" at bounding box center [129, 196] width 91 height 8
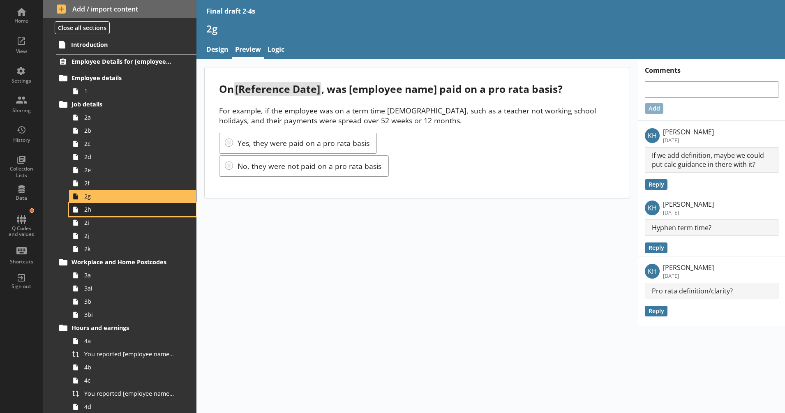
click at [92, 207] on span "2h" at bounding box center [129, 209] width 91 height 8
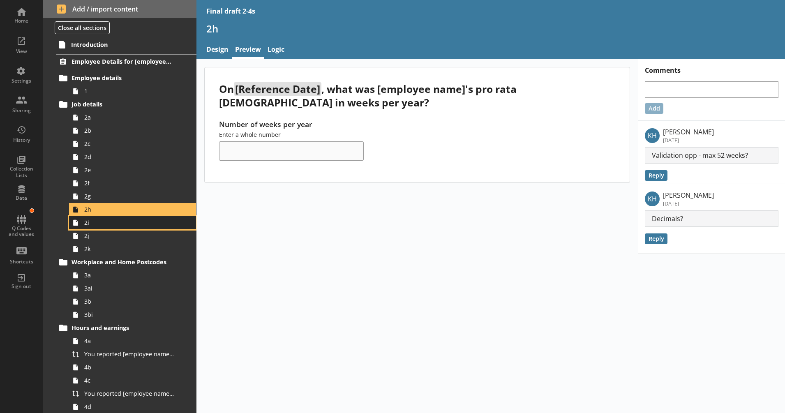
click at [134, 225] on span "2i" at bounding box center [129, 223] width 91 height 8
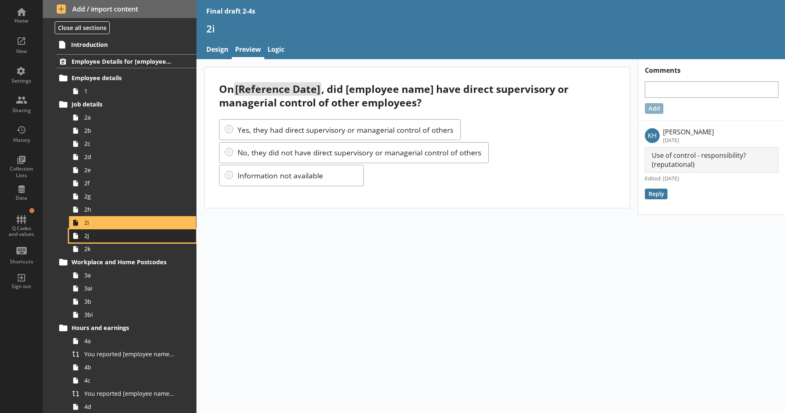
click at [117, 235] on span "2j" at bounding box center [129, 236] width 91 height 8
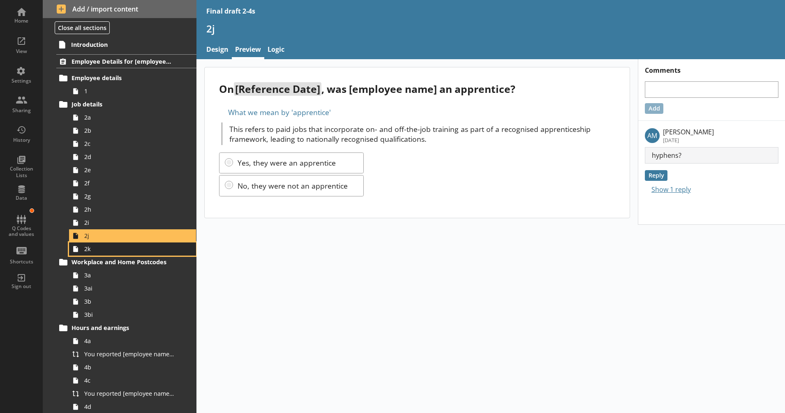
click at [108, 245] on span "2k" at bounding box center [129, 249] width 91 height 8
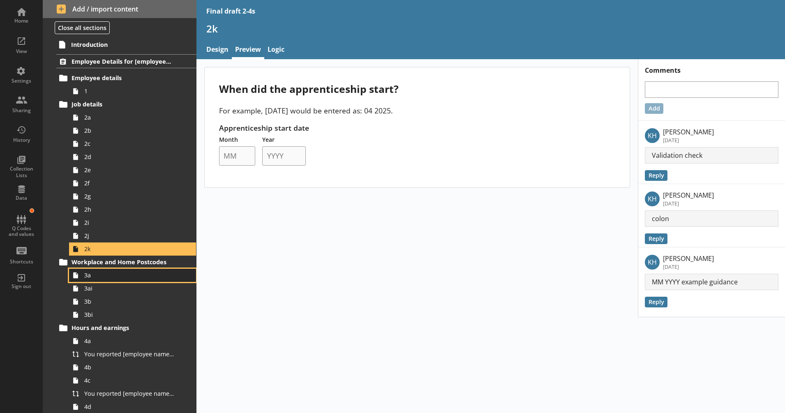
click at [101, 277] on span "3a" at bounding box center [129, 275] width 91 height 8
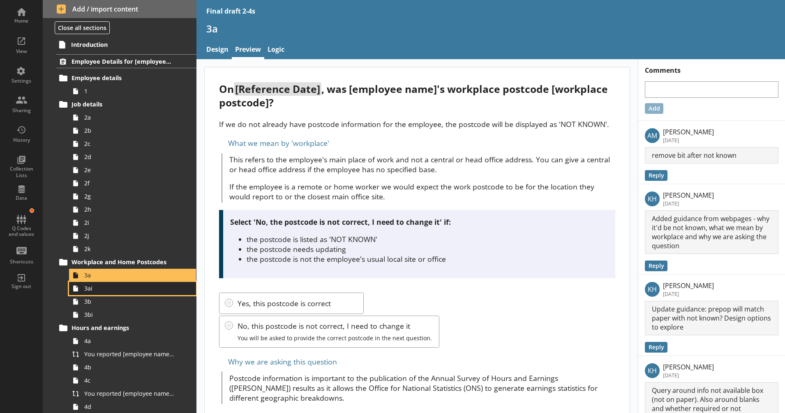
click at [100, 286] on span "3ai" at bounding box center [129, 288] width 91 height 8
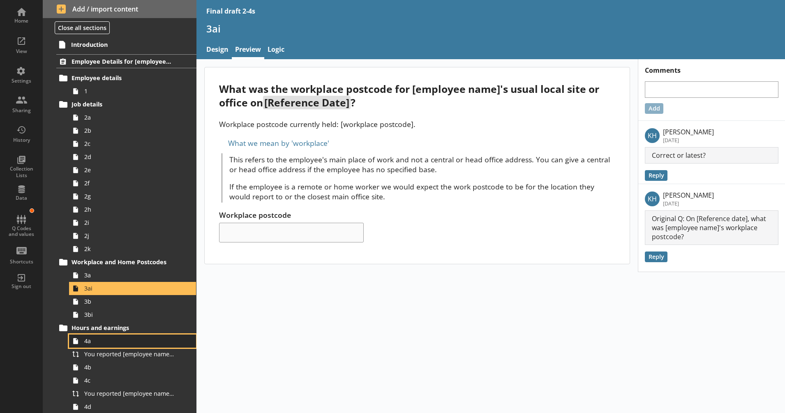
click at [97, 339] on span "4a" at bounding box center [129, 341] width 91 height 8
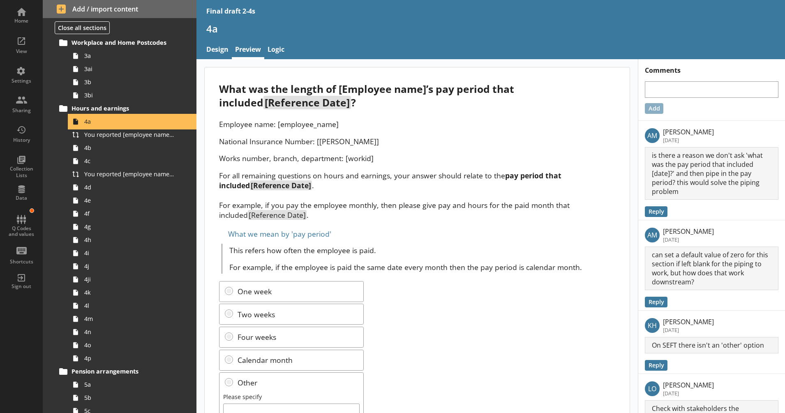
scroll to position [226, 0]
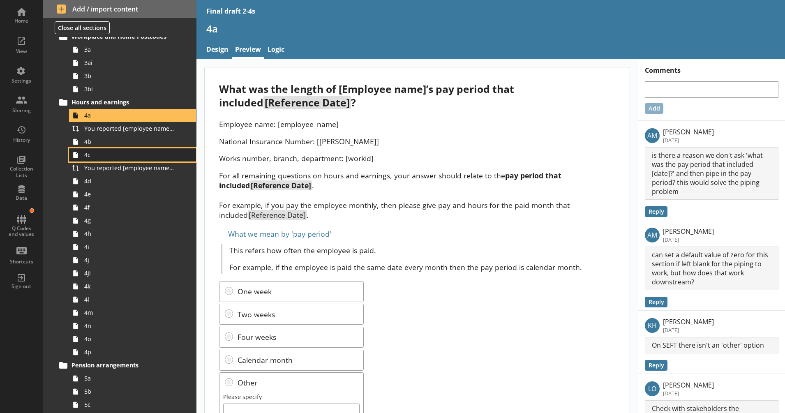
click at [99, 149] on link "4c" at bounding box center [132, 154] width 127 height 13
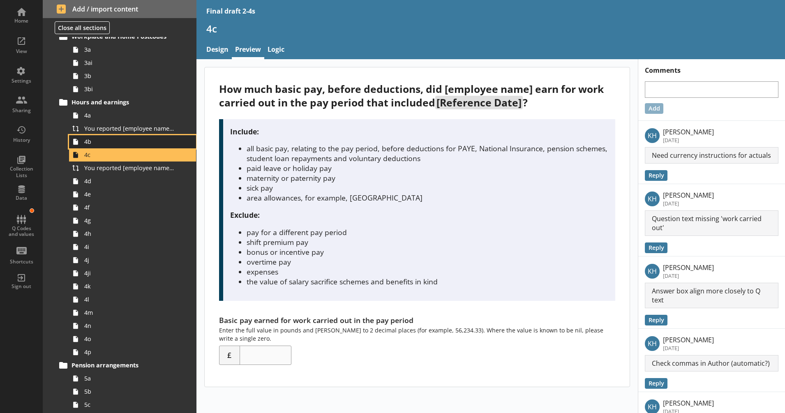
click at [99, 141] on span "4b" at bounding box center [129, 142] width 91 height 8
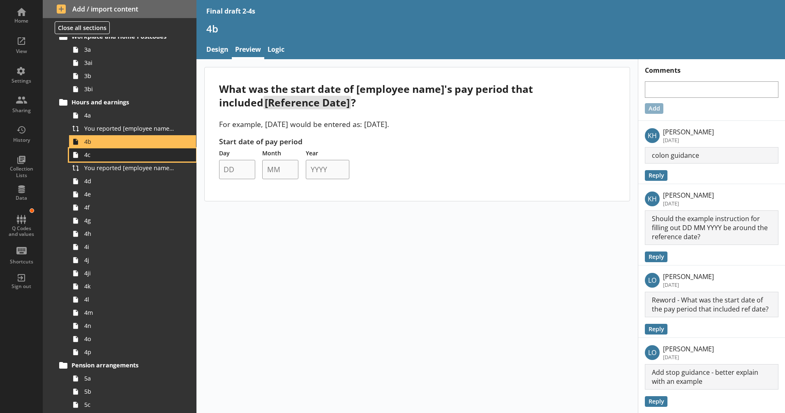
click at [93, 153] on span "4c" at bounding box center [129, 155] width 91 height 8
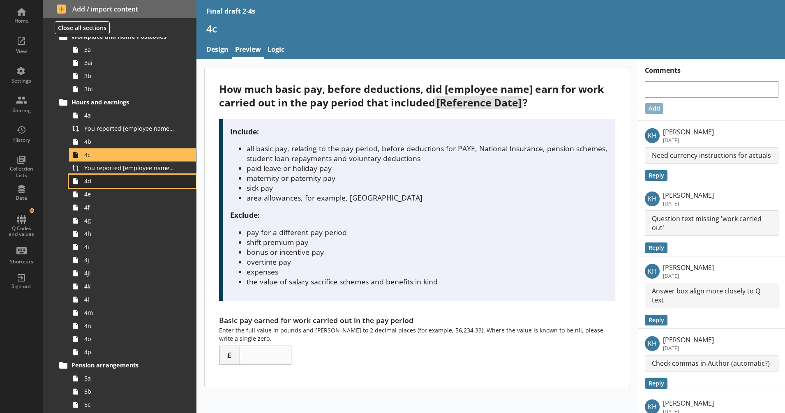
click at [89, 181] on span "4d" at bounding box center [129, 181] width 91 height 8
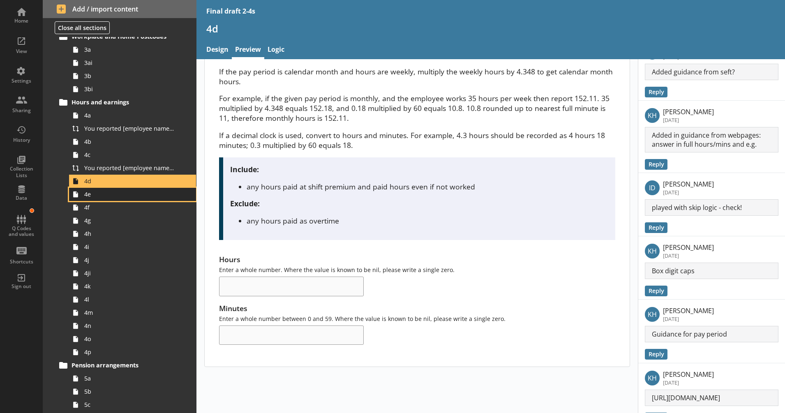
click at [138, 192] on span "4e" at bounding box center [129, 194] width 91 height 8
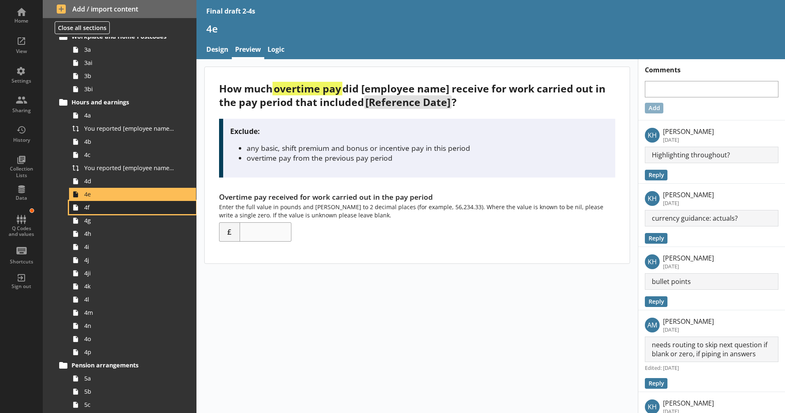
click at [122, 206] on span "4f" at bounding box center [129, 207] width 91 height 8
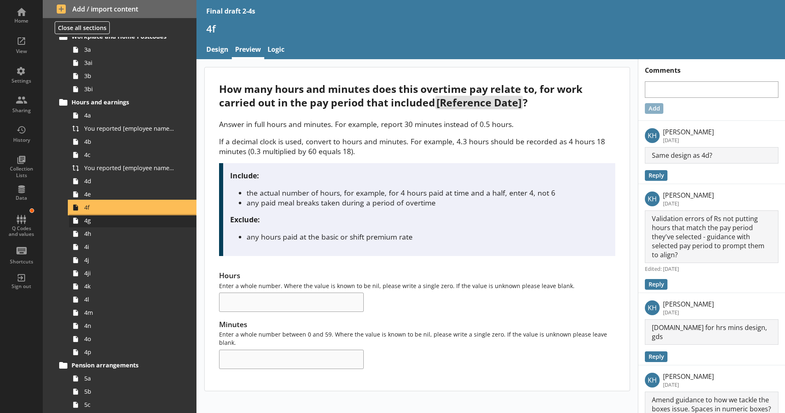
scroll to position [0, 0]
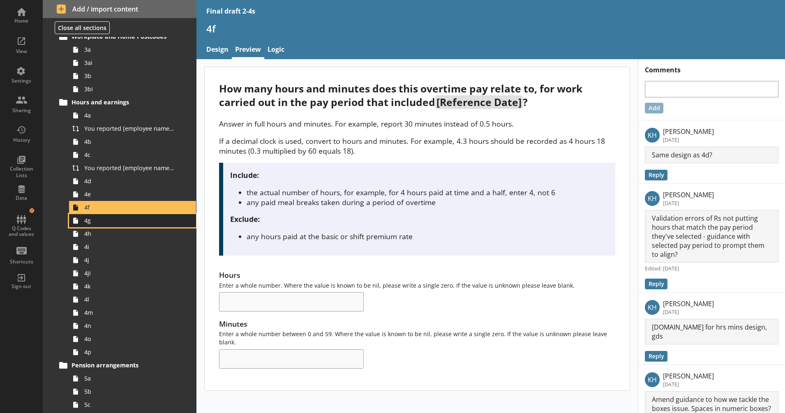
click at [116, 222] on span "4g" at bounding box center [129, 221] width 91 height 8
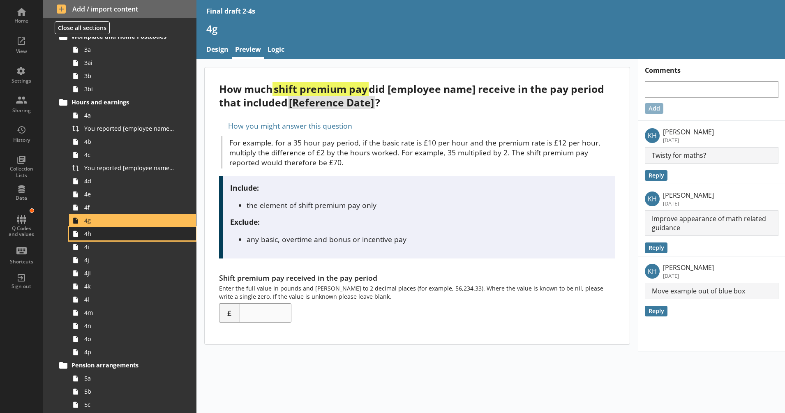
click at [104, 235] on span "4h" at bounding box center [129, 234] width 91 height 8
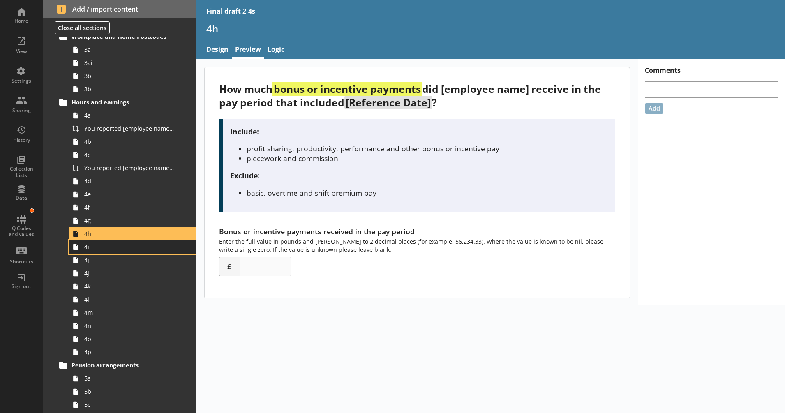
click at [101, 244] on span "4i" at bounding box center [129, 247] width 91 height 8
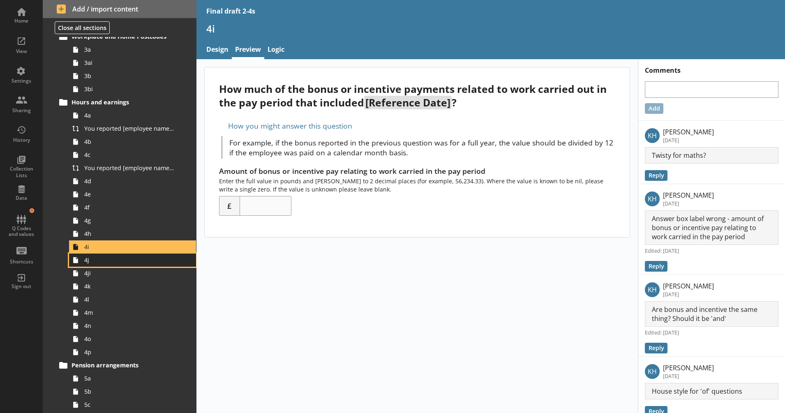
click at [99, 260] on span "4j" at bounding box center [129, 260] width 91 height 8
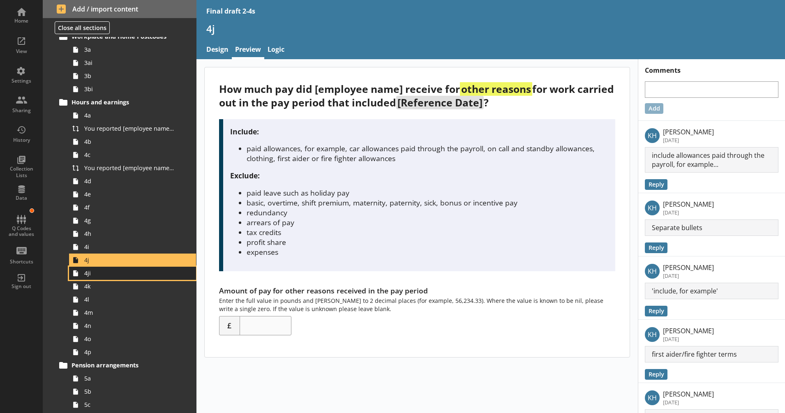
click at [97, 277] on span "4ji" at bounding box center [129, 273] width 91 height 8
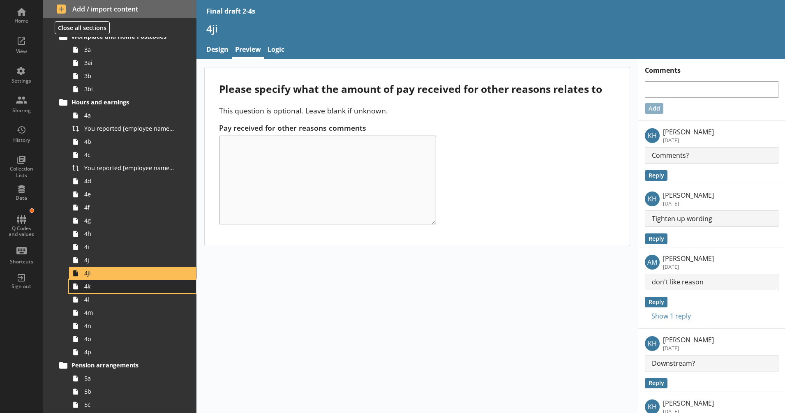
click at [96, 289] on span "4k" at bounding box center [129, 286] width 91 height 8
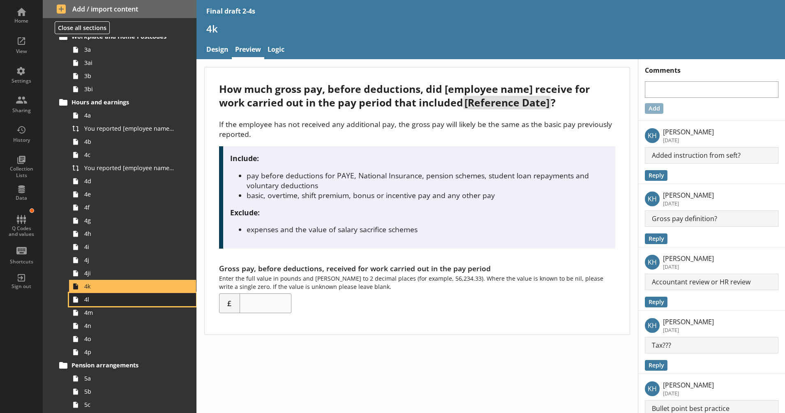
click at [95, 300] on span "4l" at bounding box center [129, 299] width 91 height 8
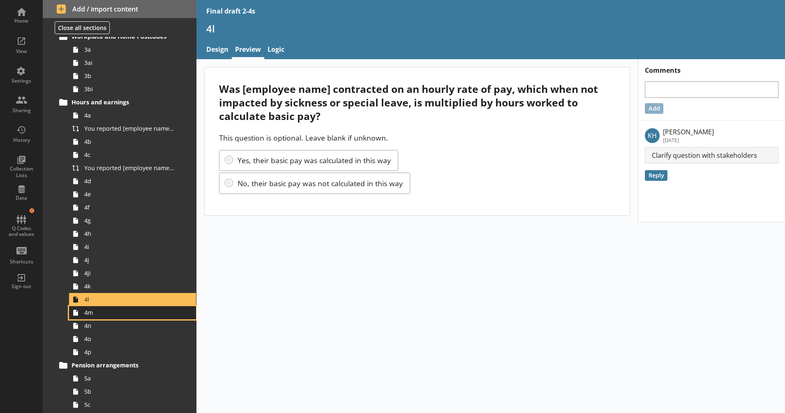
click at [94, 310] on span "4m" at bounding box center [129, 313] width 91 height 8
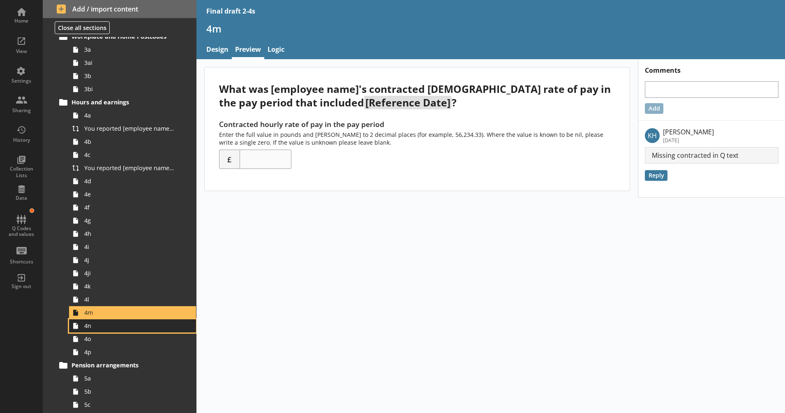
click at [92, 326] on span "4n" at bounding box center [129, 326] width 91 height 8
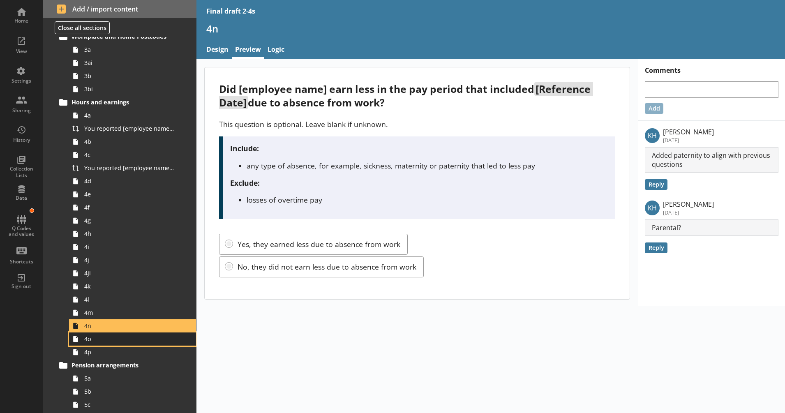
click at [94, 343] on link "4o" at bounding box center [132, 338] width 127 height 13
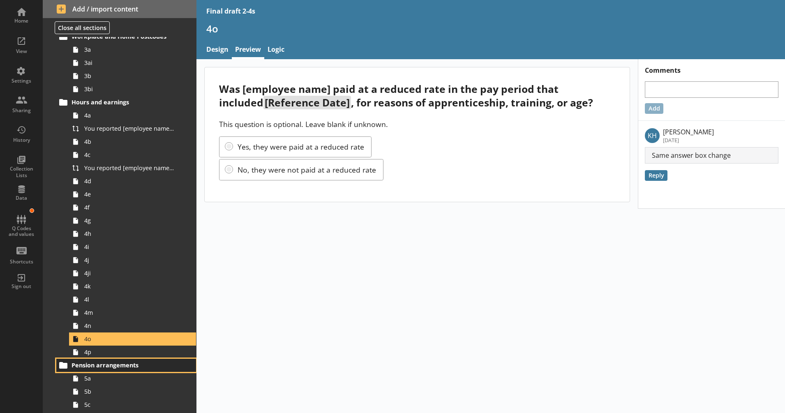
click at [92, 361] on span "Pension arrangements" at bounding box center [121, 365] width 100 height 8
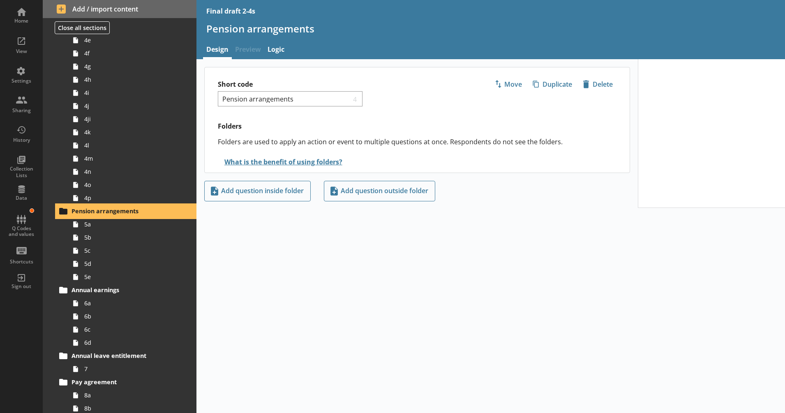
scroll to position [384, 0]
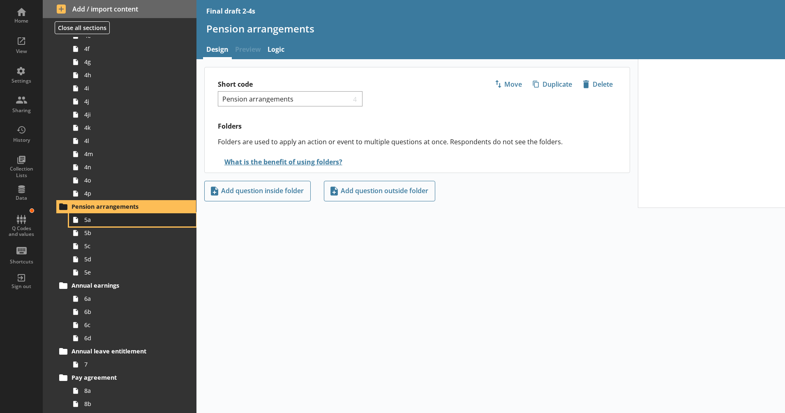
click at [93, 225] on link "5a" at bounding box center [132, 219] width 127 height 13
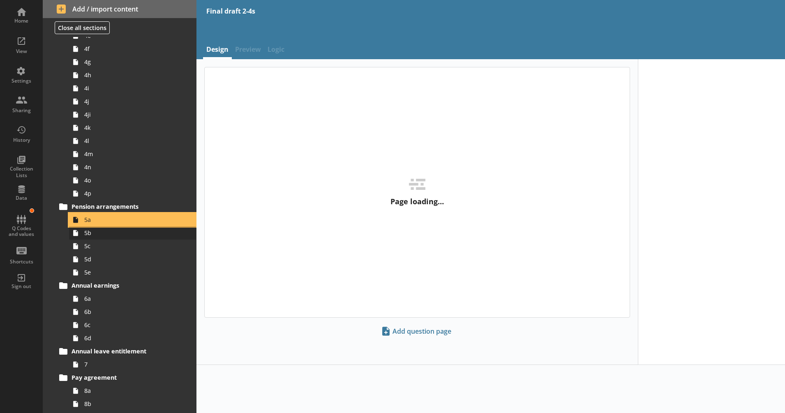
type textarea "x"
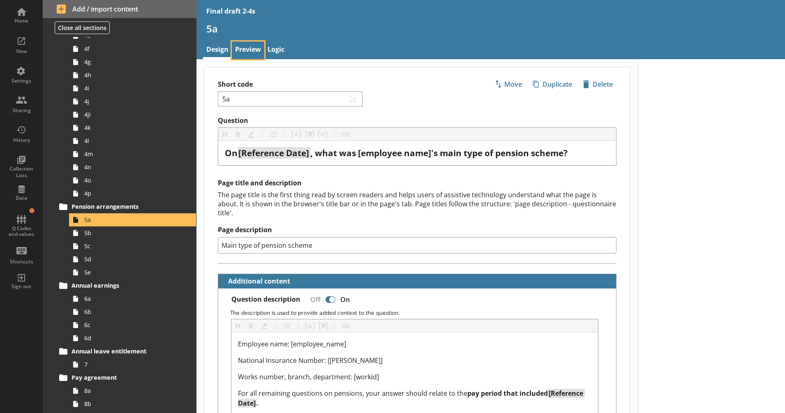
click at [242, 44] on link "Preview" at bounding box center [248, 50] width 32 height 18
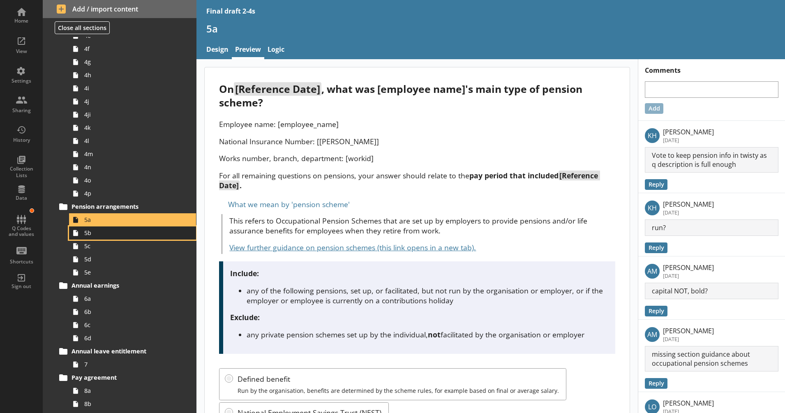
click at [99, 233] on span "5b" at bounding box center [129, 233] width 91 height 8
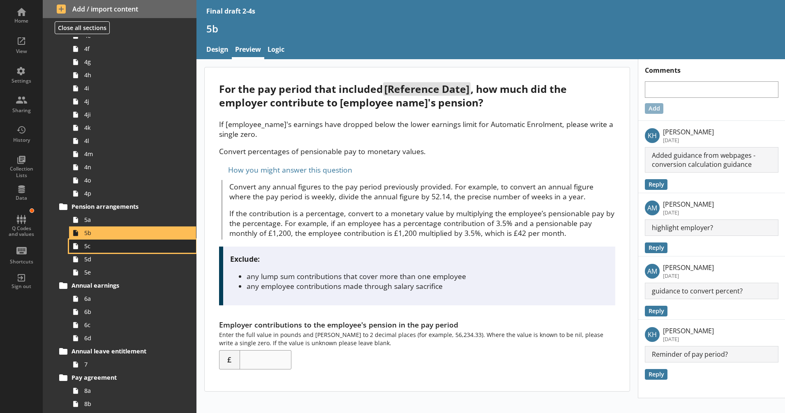
click at [97, 243] on span "5c" at bounding box center [129, 246] width 91 height 8
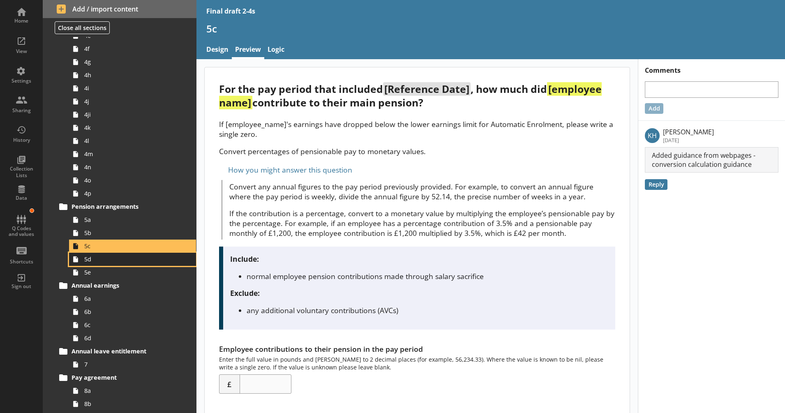
click at [91, 254] on link "5d" at bounding box center [132, 259] width 127 height 13
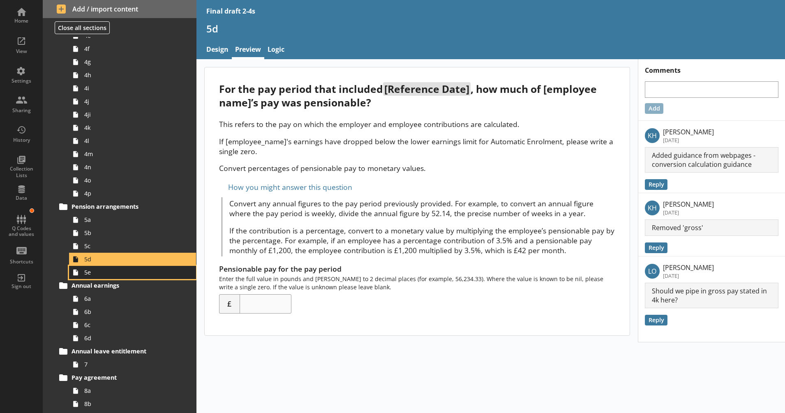
click at [97, 272] on span "5e" at bounding box center [129, 272] width 91 height 8
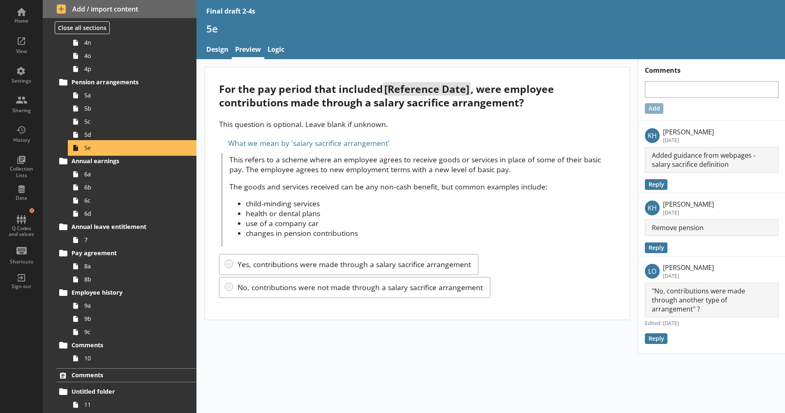
scroll to position [511, 0]
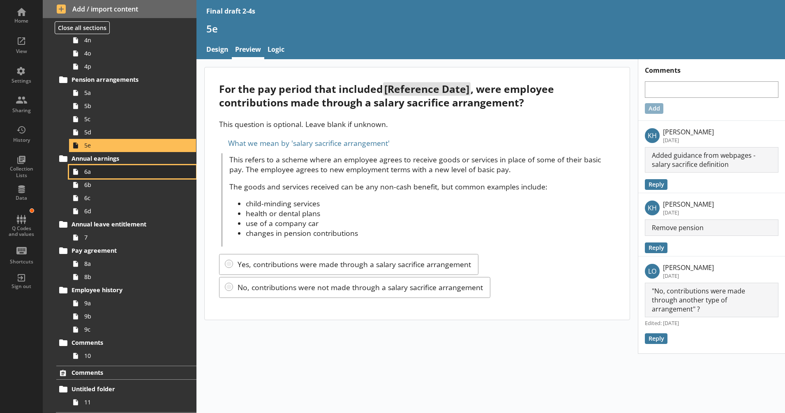
click at [95, 173] on span "6a" at bounding box center [129, 172] width 91 height 8
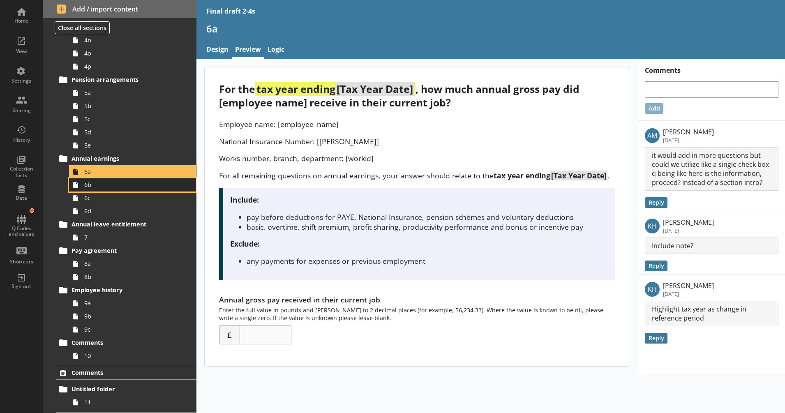
click at [94, 185] on span "6b" at bounding box center [129, 185] width 91 height 8
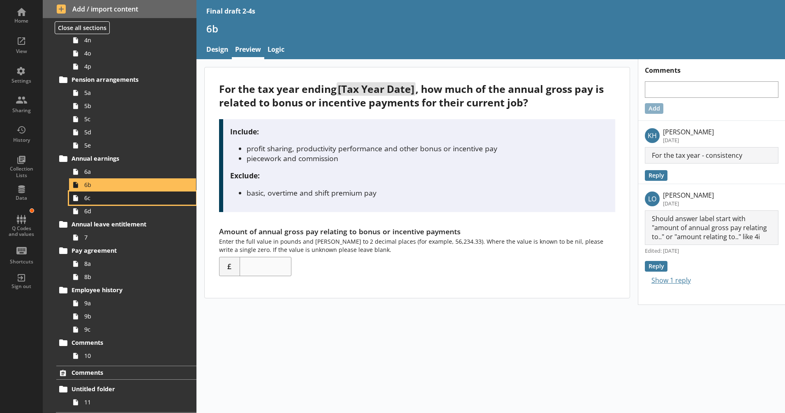
click at [89, 200] on span "6c" at bounding box center [129, 198] width 91 height 8
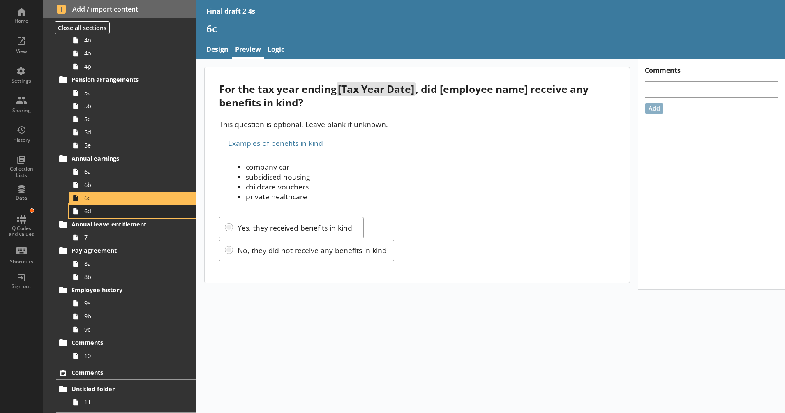
click at [92, 211] on span "6d" at bounding box center [129, 211] width 91 height 8
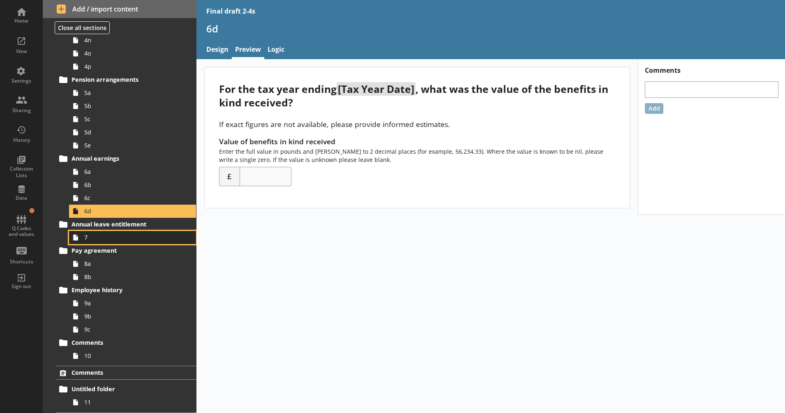
click at [86, 239] on span "7" at bounding box center [129, 237] width 91 height 8
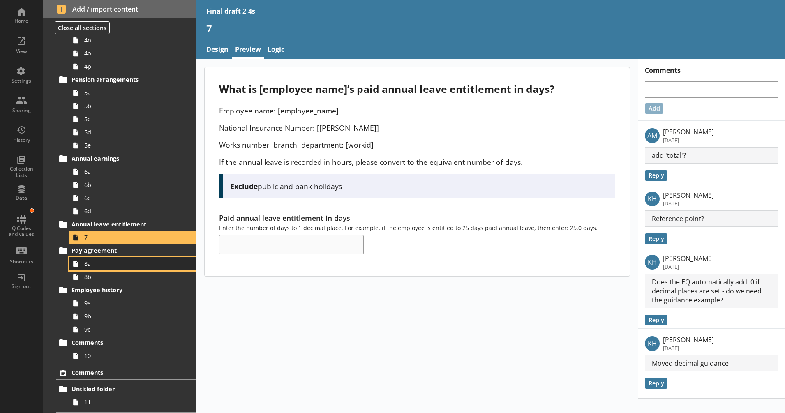
click at [92, 264] on span "8a" at bounding box center [129, 264] width 91 height 8
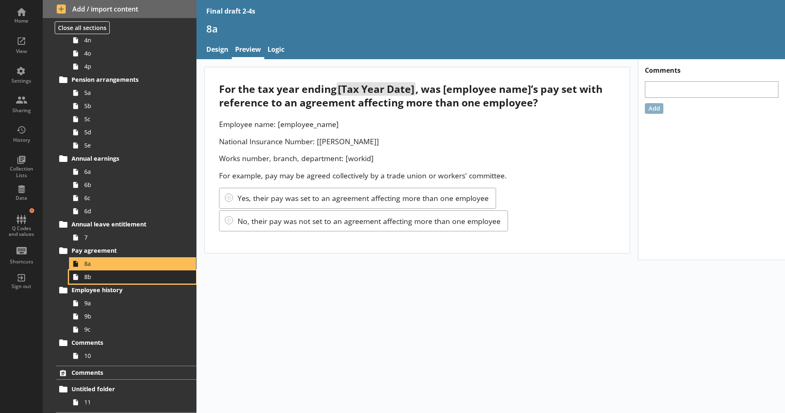
click at [99, 277] on span "8b" at bounding box center [129, 277] width 91 height 8
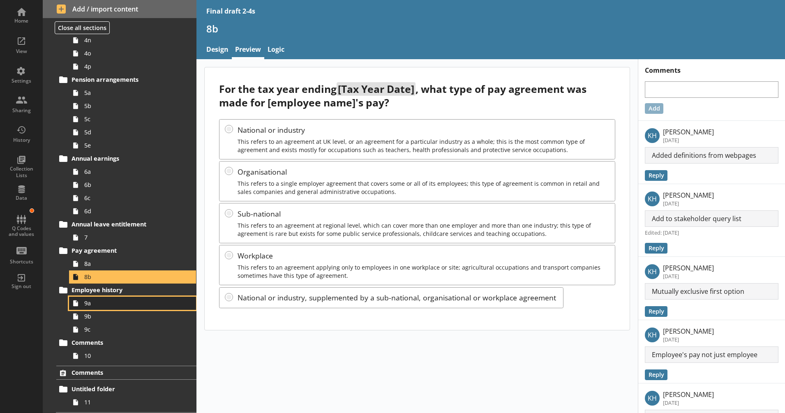
click at [98, 304] on span "9a" at bounding box center [129, 303] width 91 height 8
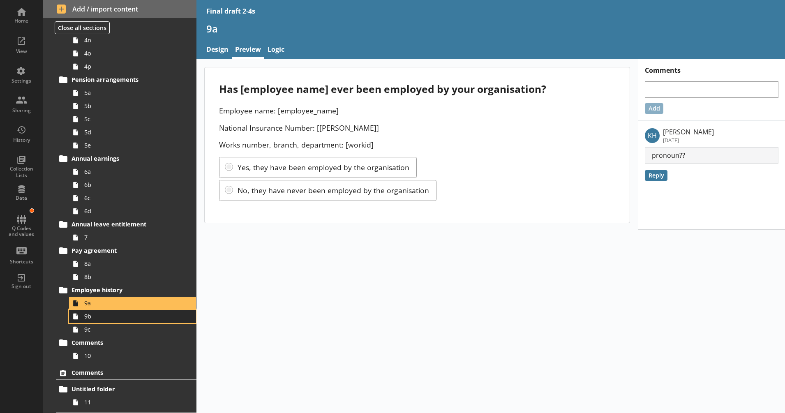
click at [99, 314] on span "9b" at bounding box center [129, 316] width 91 height 8
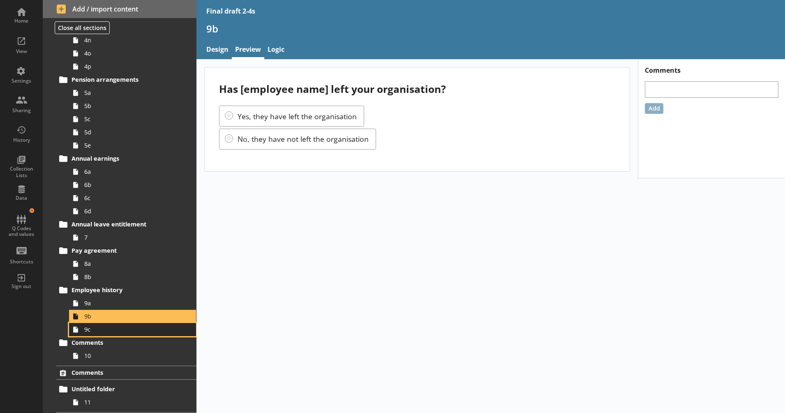
click at [96, 329] on span "9c" at bounding box center [129, 329] width 91 height 8
